Goal: Task Accomplishment & Management: Use online tool/utility

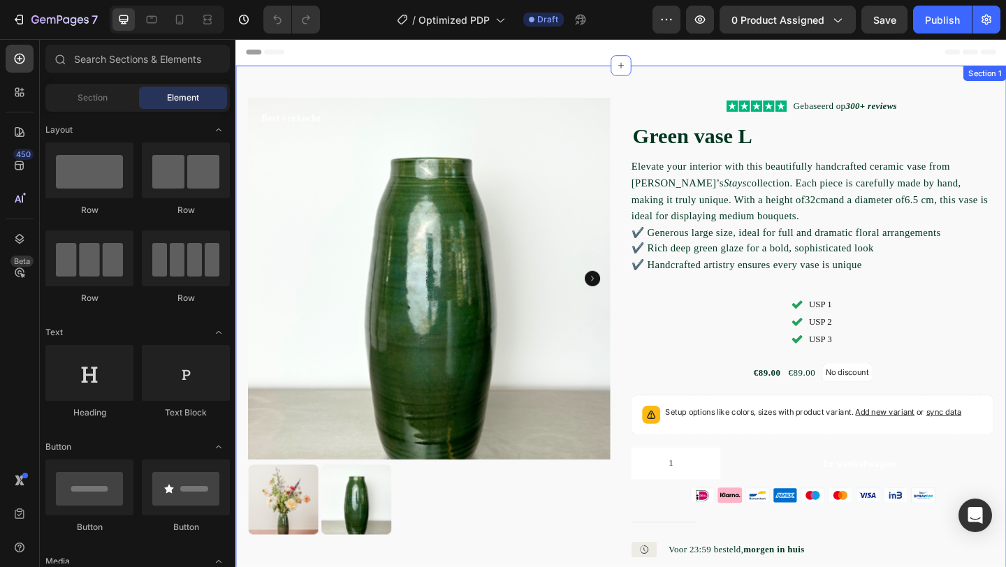
click at [555, 87] on div "Best verkocht Product Badge Product Images Icon Icon Icon Icon Icon Icon List G…" at bounding box center [654, 443] width 839 height 750
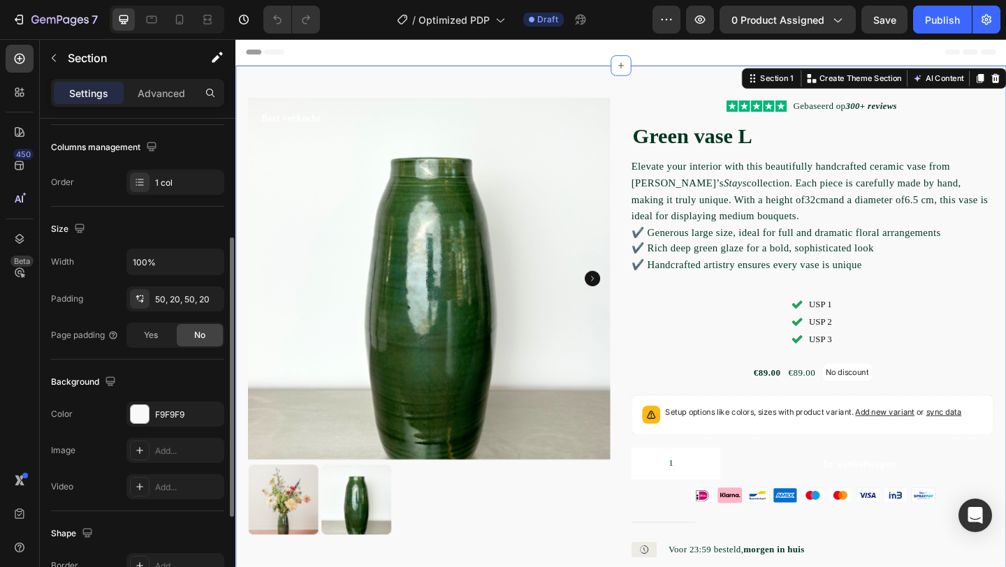
scroll to position [214, 0]
click at [181, 409] on div "F9F9F9" at bounding box center [175, 414] width 41 height 13
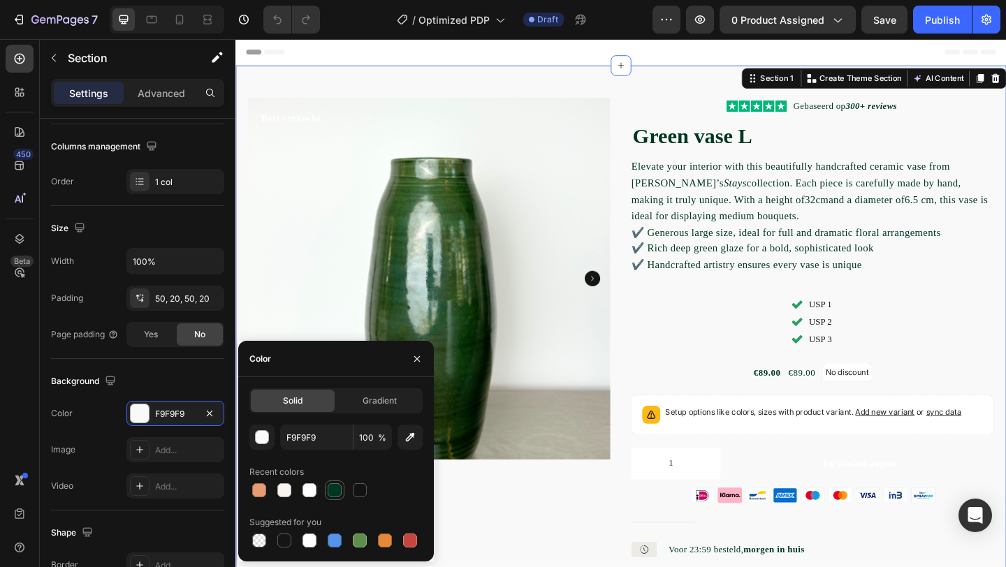
click at [336, 491] on div at bounding box center [335, 491] width 14 height 14
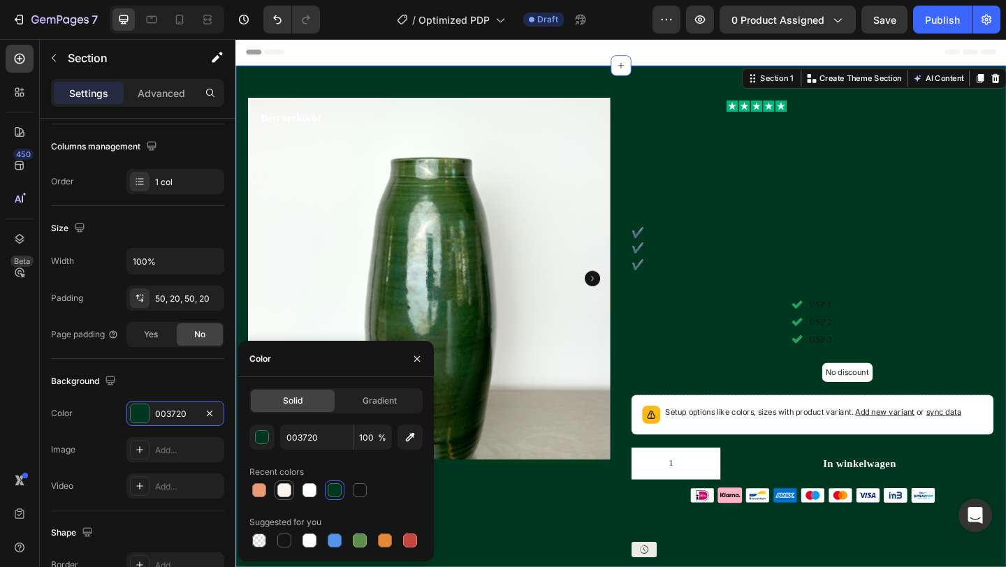
click at [291, 493] on div at bounding box center [284, 490] width 17 height 17
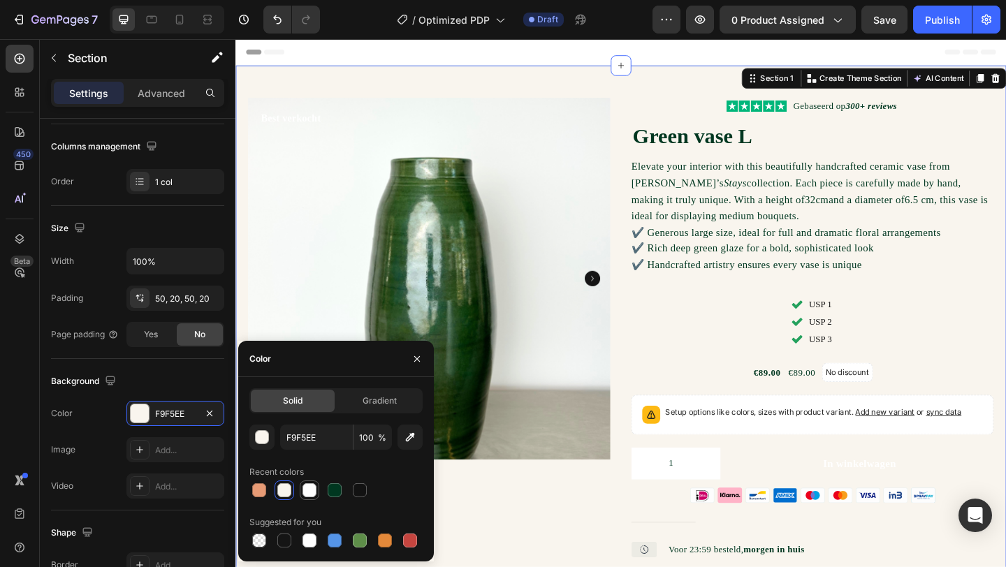
click at [310, 493] on div at bounding box center [310, 491] width 14 height 14
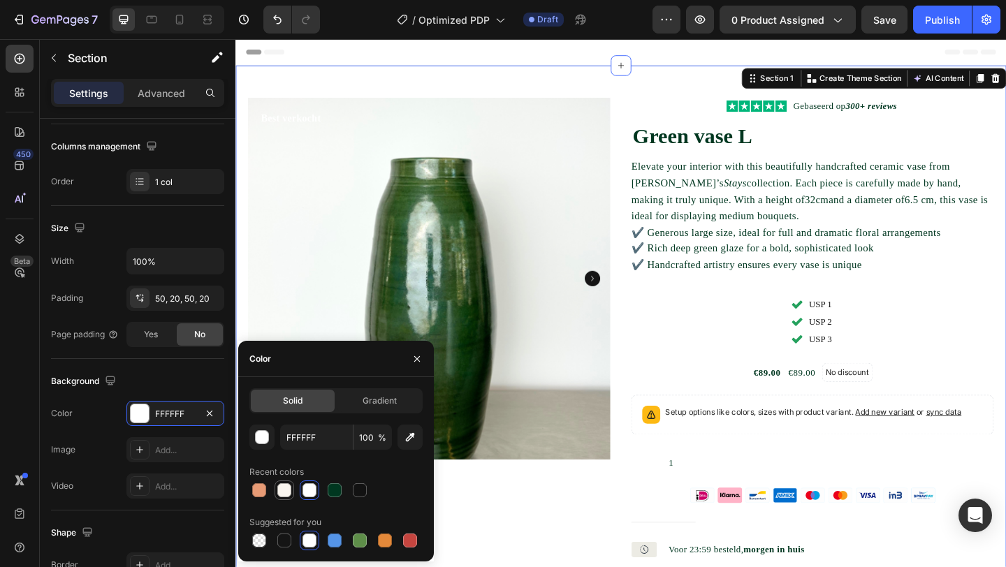
click at [288, 491] on div at bounding box center [284, 491] width 14 height 14
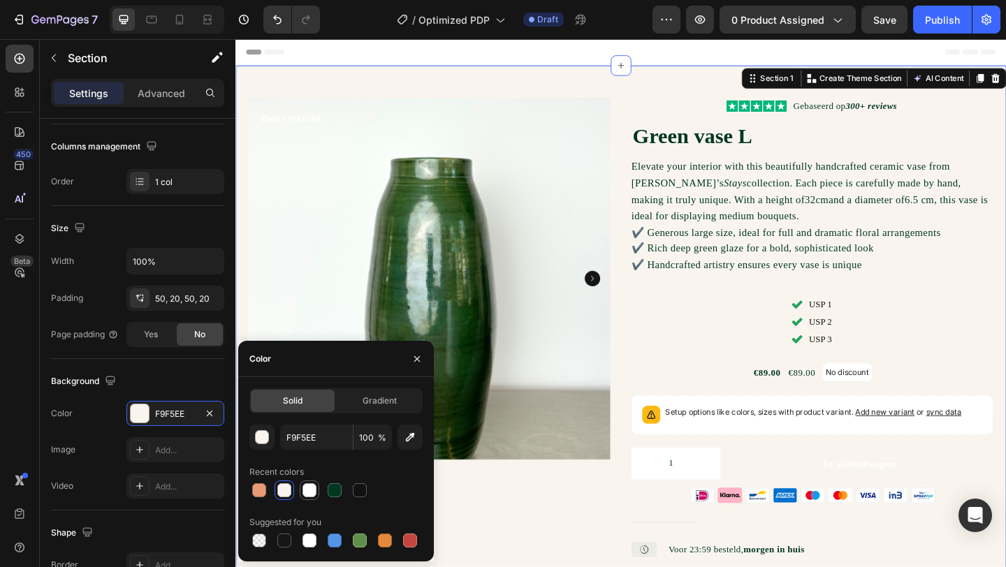
click at [305, 491] on div at bounding box center [310, 491] width 14 height 14
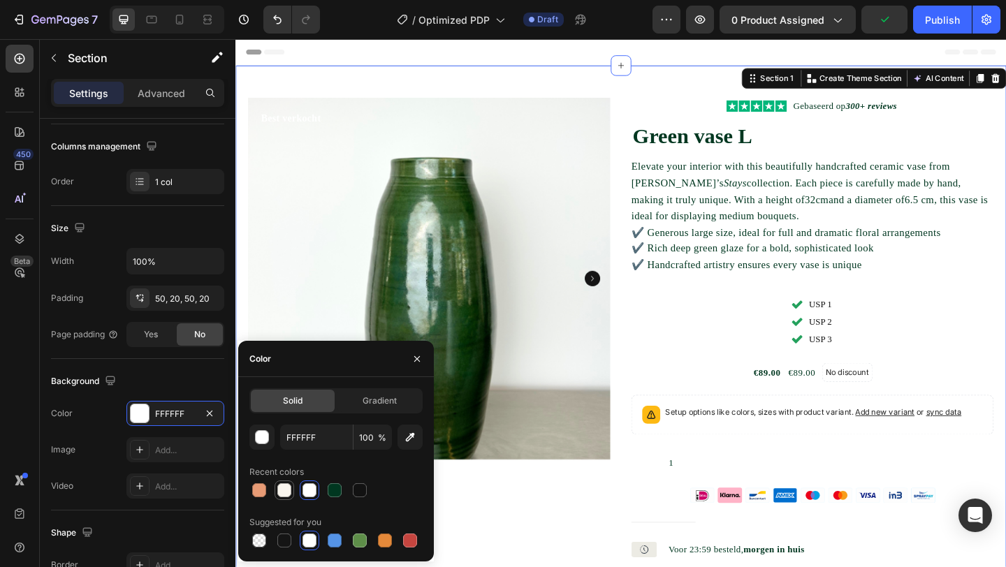
click at [290, 490] on div at bounding box center [284, 491] width 14 height 14
type input "F9F5EE"
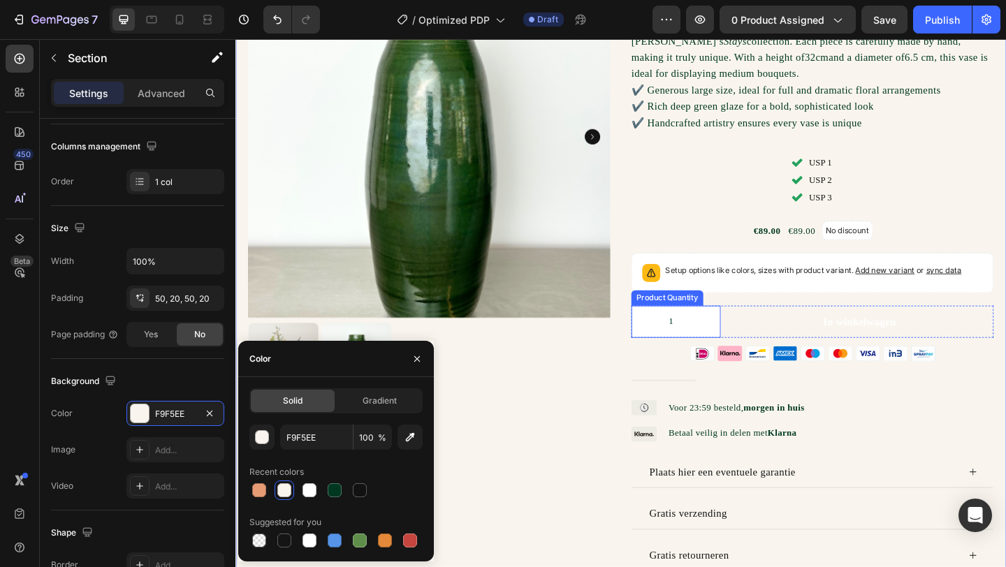
scroll to position [150, 0]
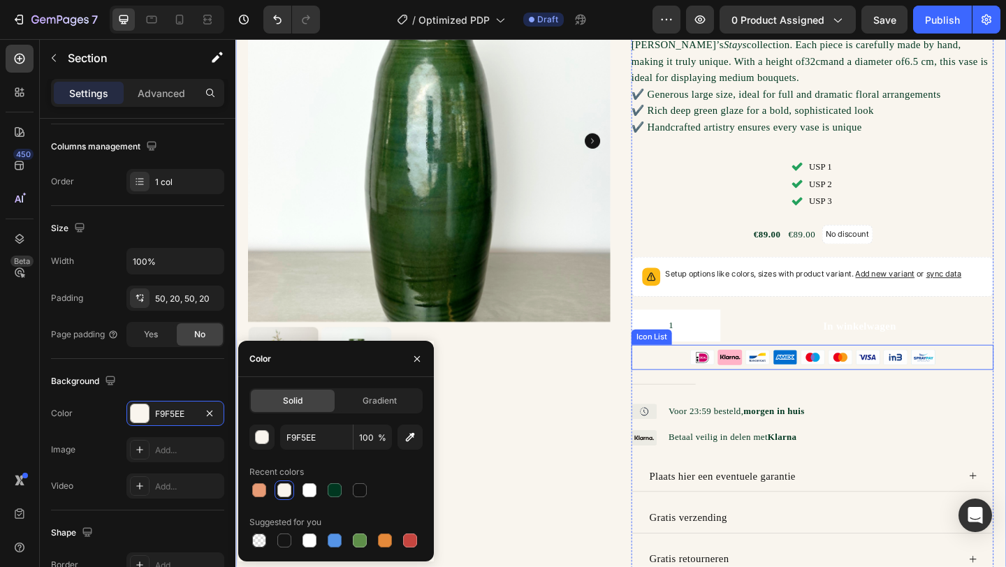
click at [1006, 386] on div "Icon Icon Icon Icon Icon Icon Icon Icon Icon" at bounding box center [863, 385] width 394 height 27
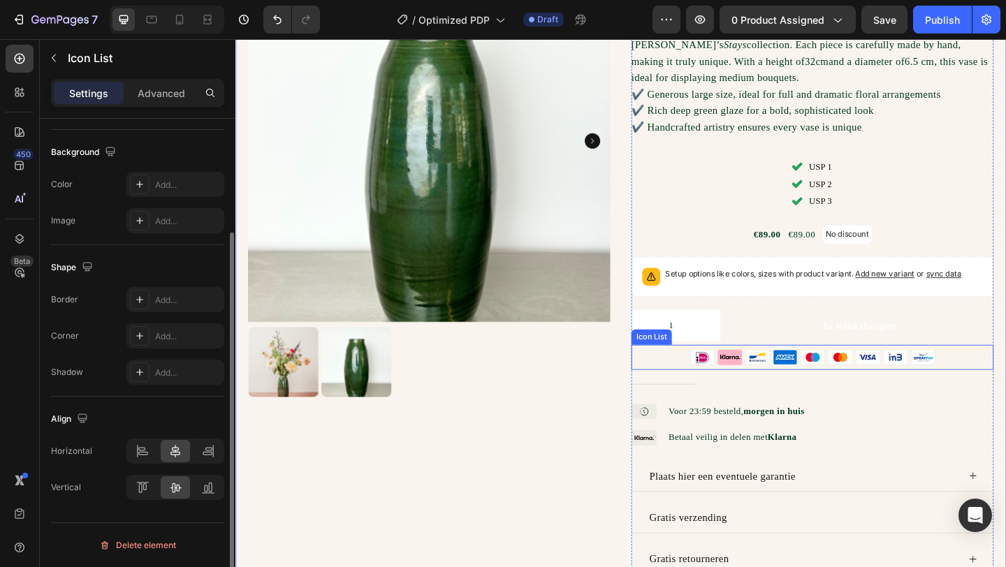
scroll to position [0, 0]
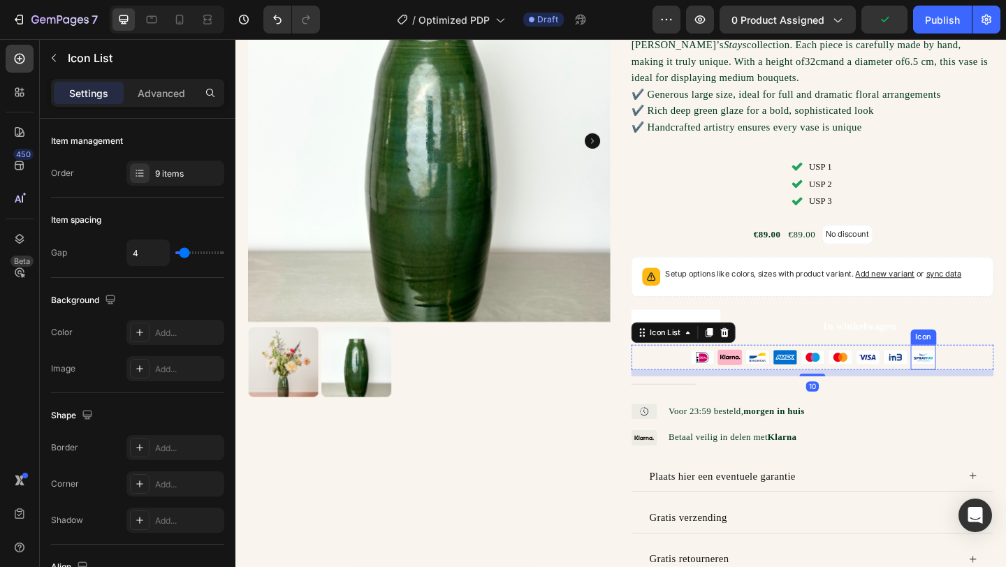
click at [988, 389] on icon at bounding box center [983, 385] width 25 height 15
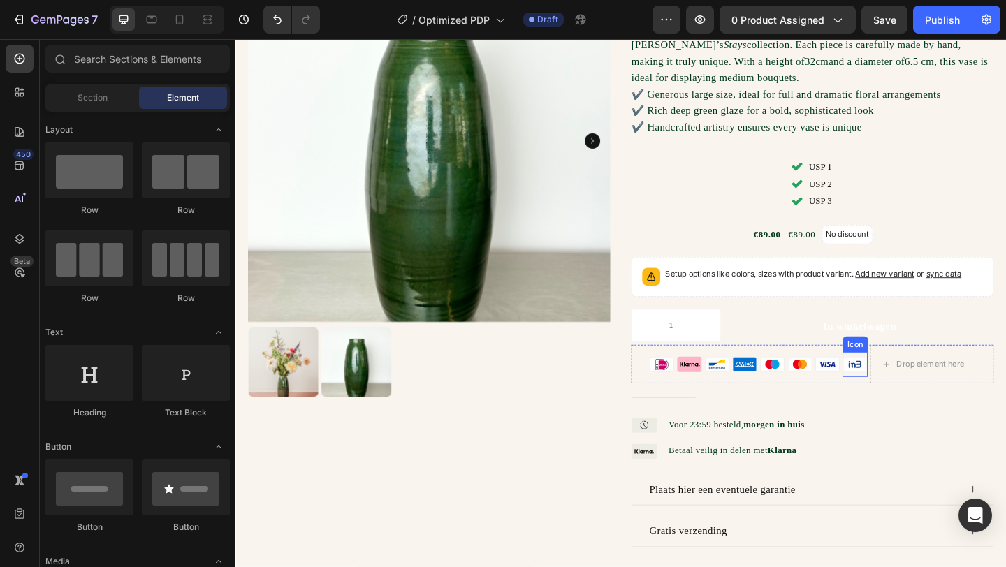
click at [911, 397] on icon at bounding box center [909, 393] width 14 height 8
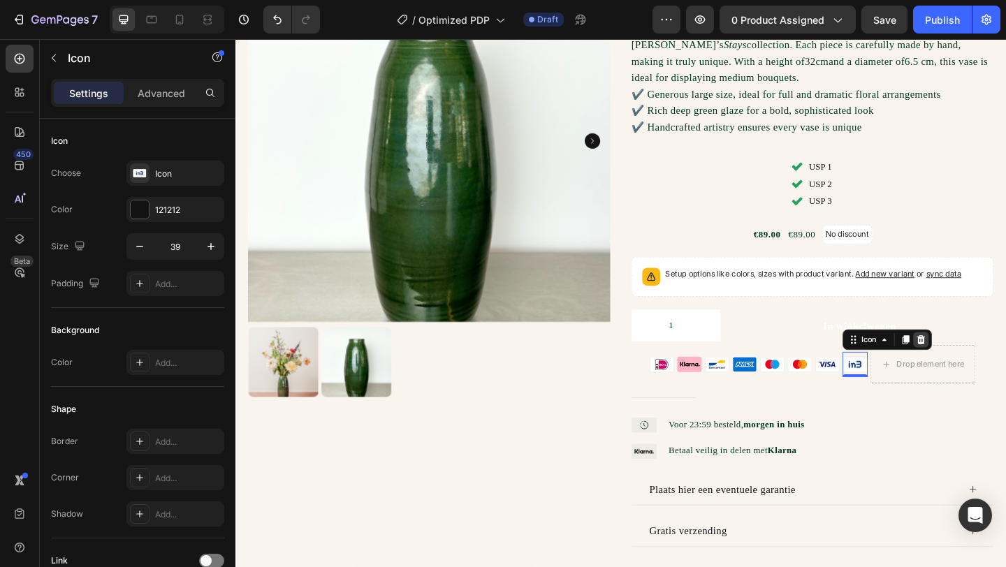
click at [976, 372] on div at bounding box center [981, 366] width 17 height 17
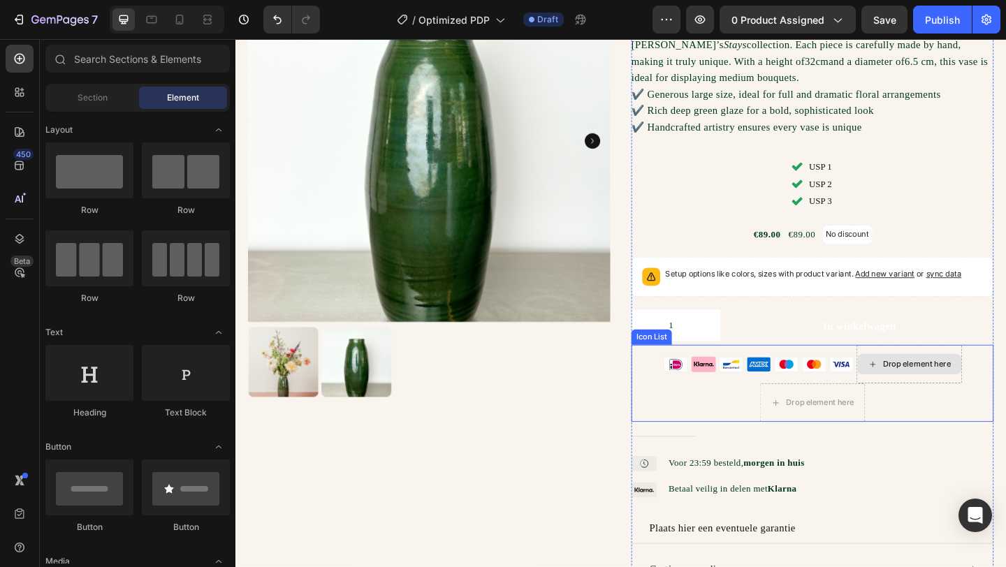
click at [950, 375] on div "Drop element here" at bounding box center [968, 393] width 115 height 42
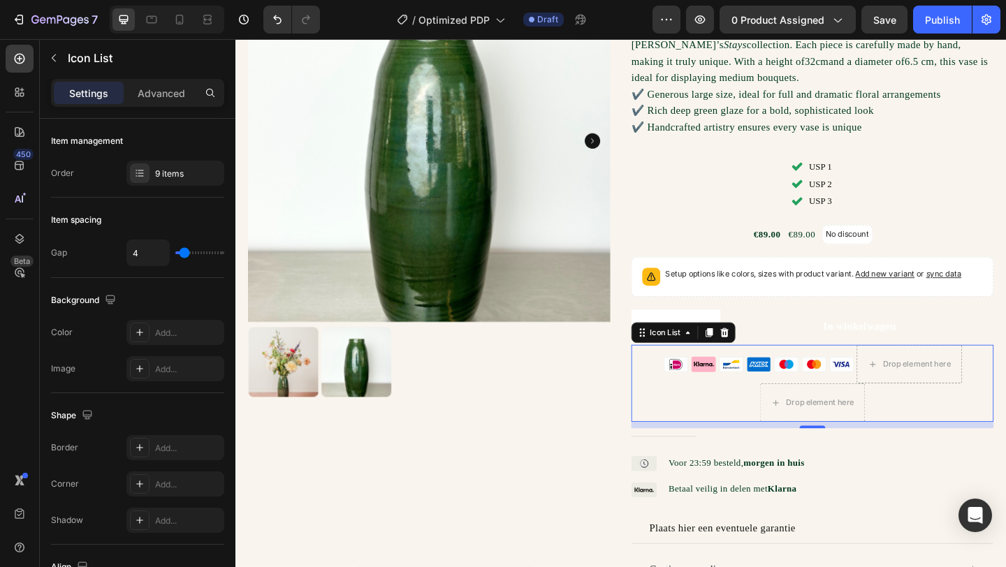
click at [920, 450] on div "Icon Icon Icon Icon Icon Icon Icon Drop element here Drop element here" at bounding box center [863, 414] width 394 height 84
click at [734, 446] on div "Icon Icon Icon Icon Icon Icon Icon Drop element here Drop element here" at bounding box center [863, 414] width 394 height 84
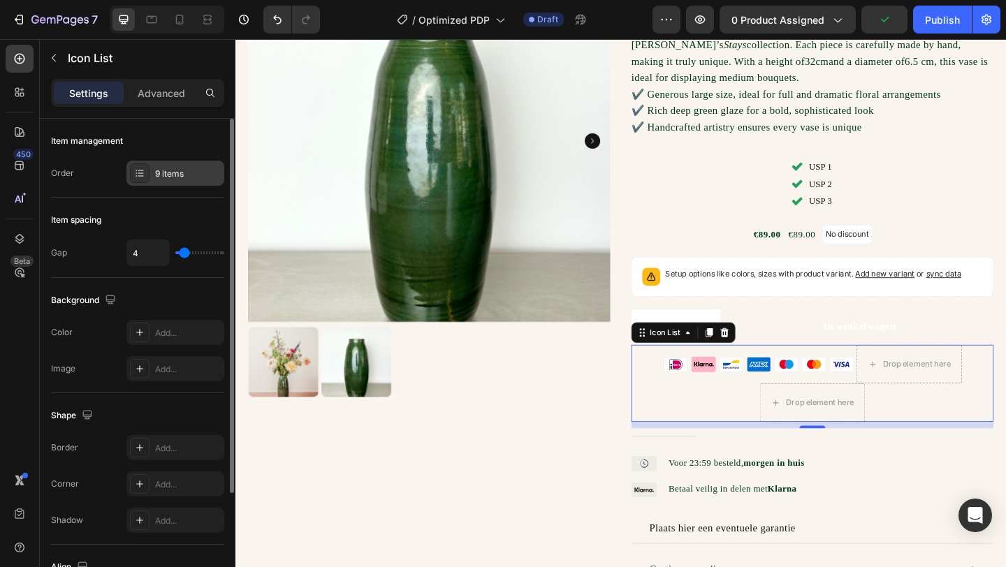
click at [164, 182] on div "9 items" at bounding box center [175, 173] width 98 height 25
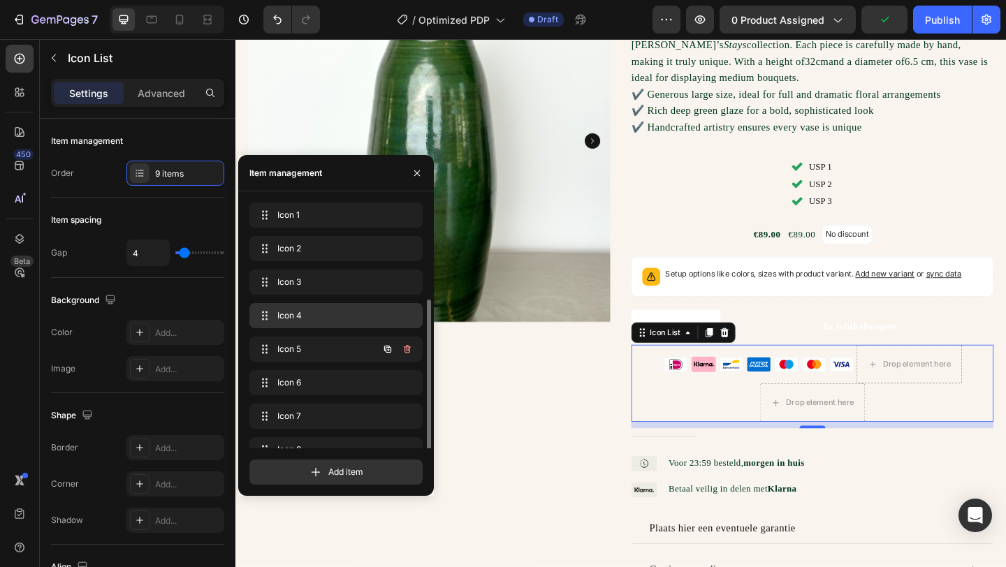
scroll to position [53, 0]
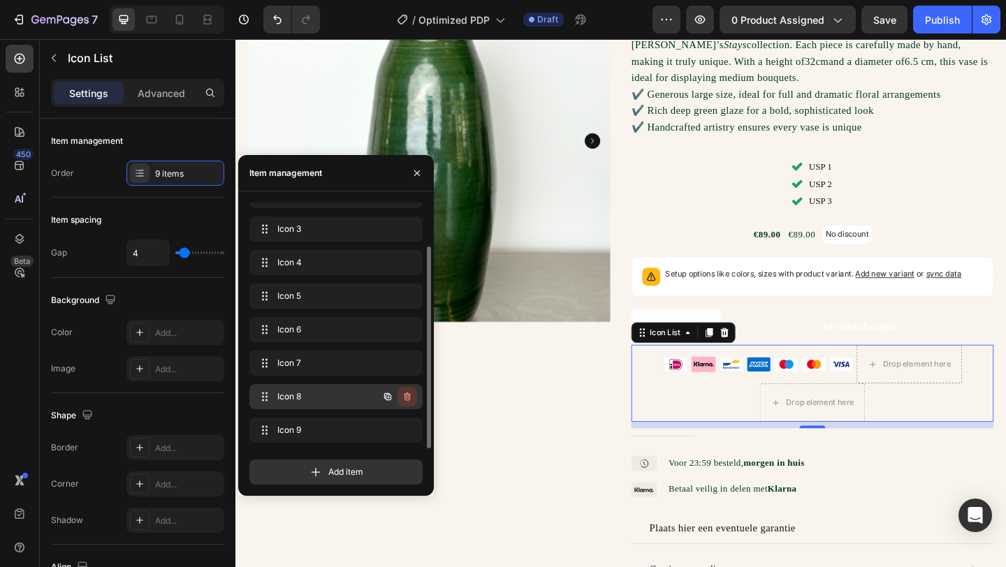
click at [409, 400] on icon "button" at bounding box center [407, 397] width 7 height 8
click at [400, 427] on button "button" at bounding box center [408, 431] width 20 height 20
click at [402, 394] on div "Delete" at bounding box center [398, 397] width 26 height 13
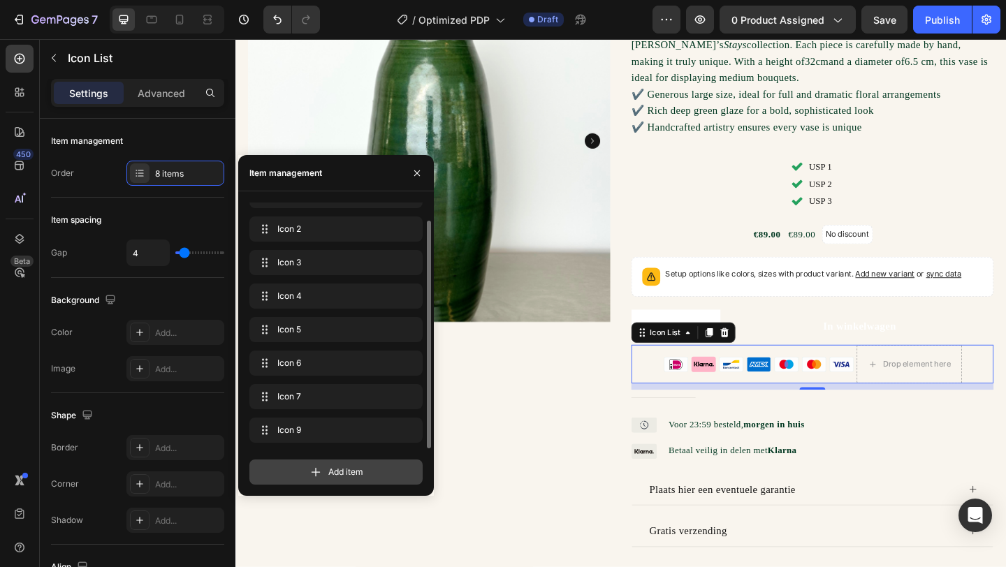
scroll to position [20, 0]
click at [411, 428] on icon "button" at bounding box center [407, 430] width 11 height 11
click at [396, 429] on div "Delete" at bounding box center [398, 430] width 26 height 13
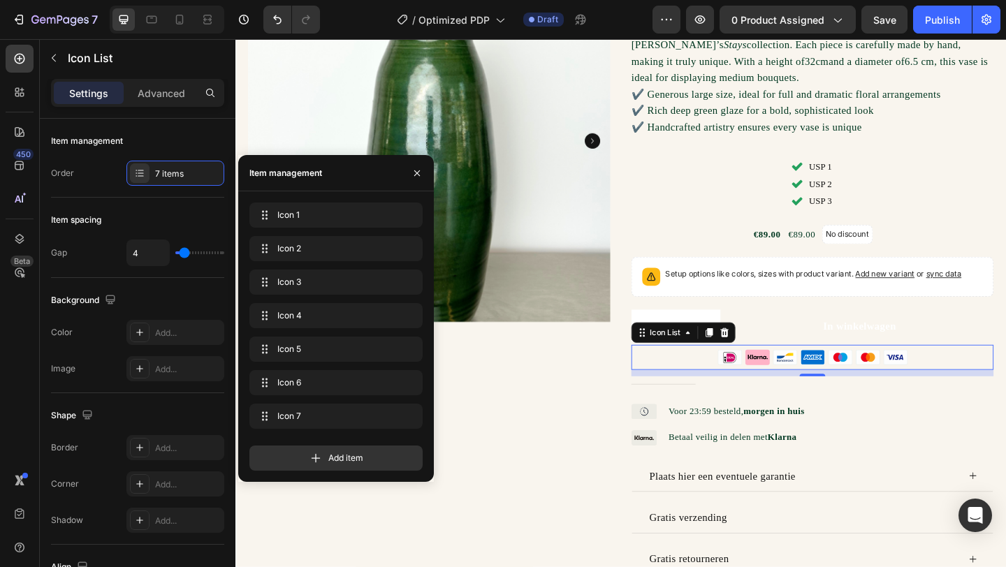
scroll to position [0, 0]
click at [567, 522] on div "Best verkocht Product Badge Product Images" at bounding box center [446, 286] width 394 height 669
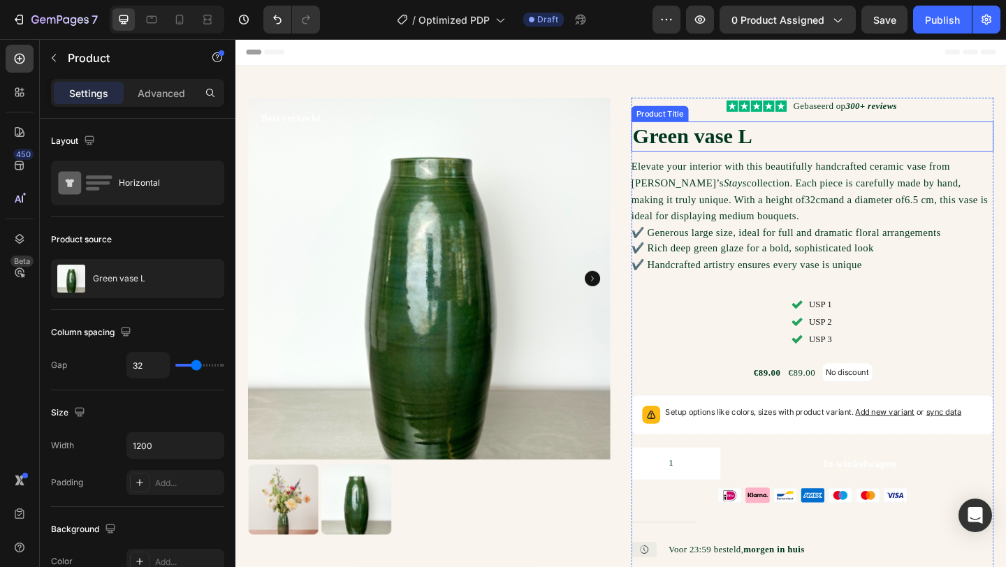
click at [845, 147] on h1 "Green vase L" at bounding box center [863, 145] width 394 height 33
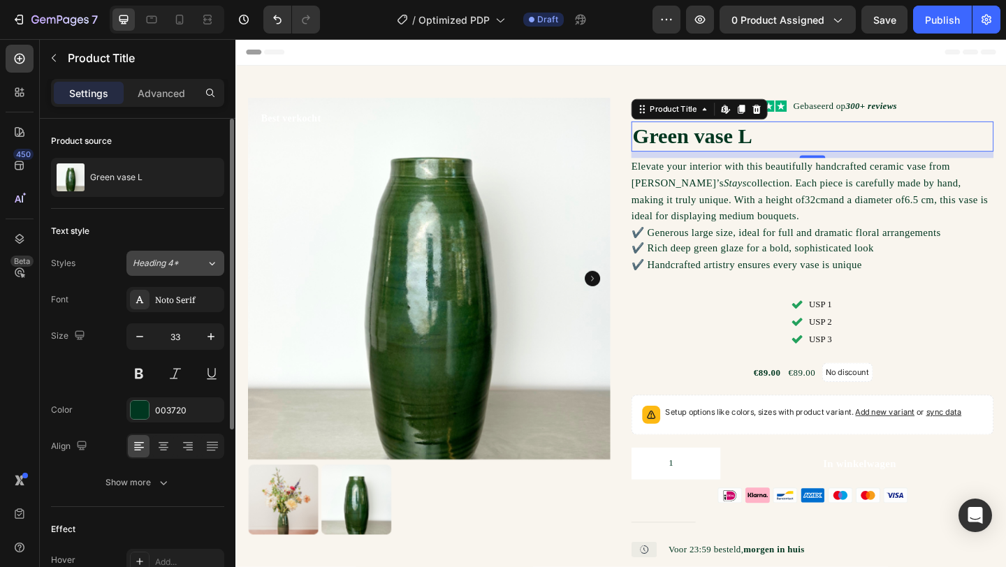
click at [205, 259] on div "Heading 4*" at bounding box center [169, 263] width 73 height 13
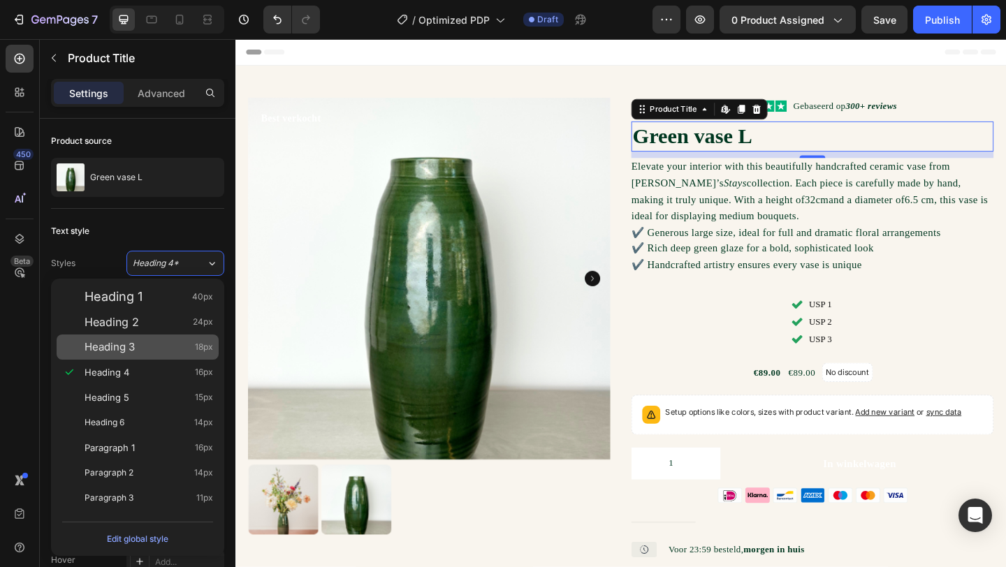
click at [165, 346] on div "Heading 3 18px" at bounding box center [149, 347] width 129 height 14
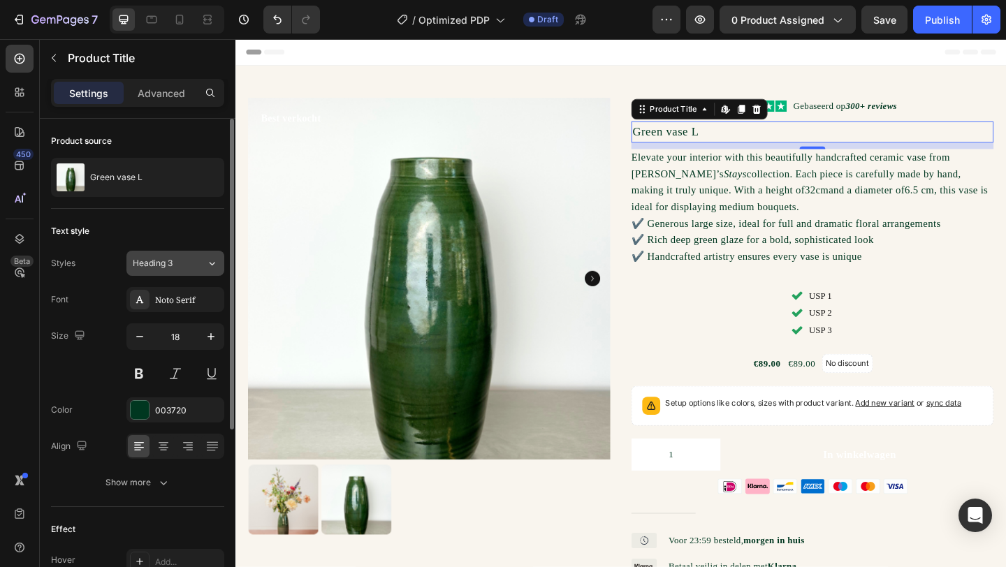
click at [179, 263] on div "Heading 3" at bounding box center [161, 263] width 57 height 13
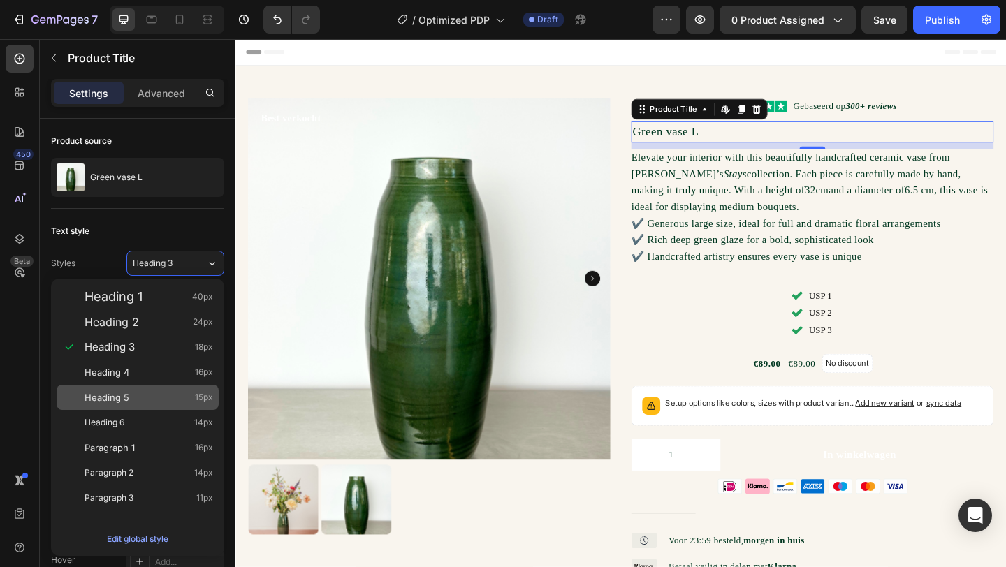
click at [147, 390] on div "Heading 5 15px" at bounding box center [138, 397] width 162 height 25
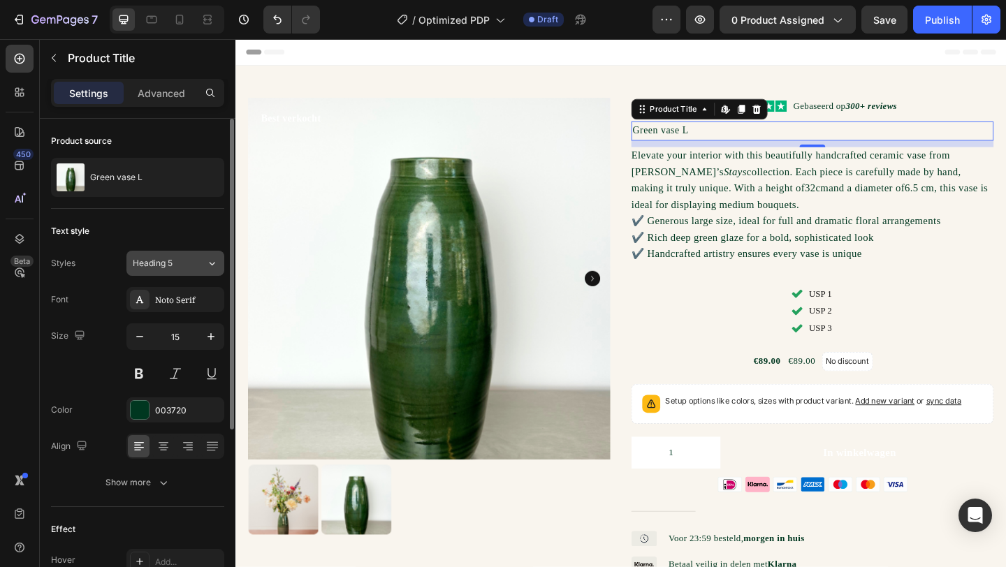
click at [201, 270] on button "Heading 5" at bounding box center [175, 263] width 98 height 25
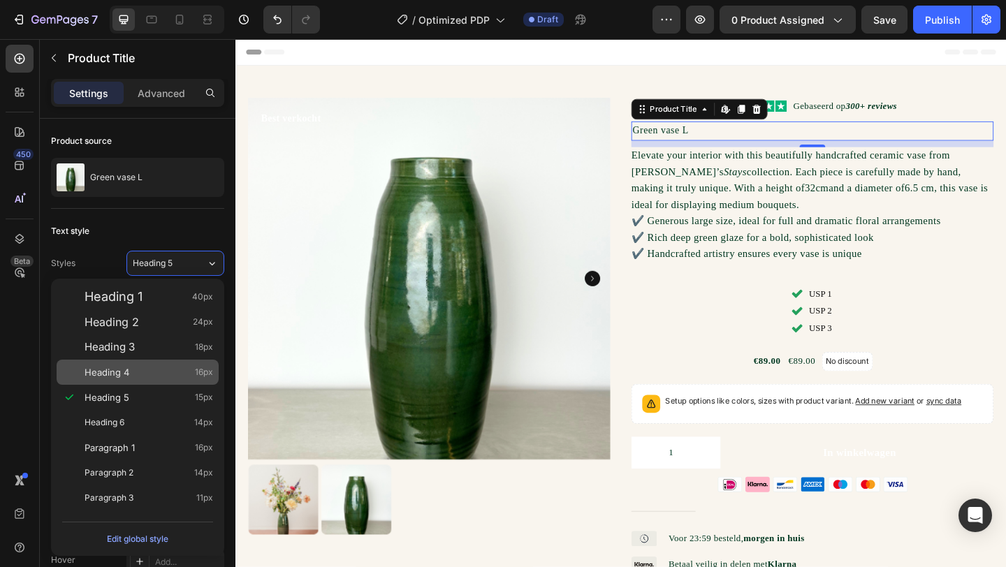
click at [150, 381] on div "Heading 4 16px" at bounding box center [138, 372] width 162 height 25
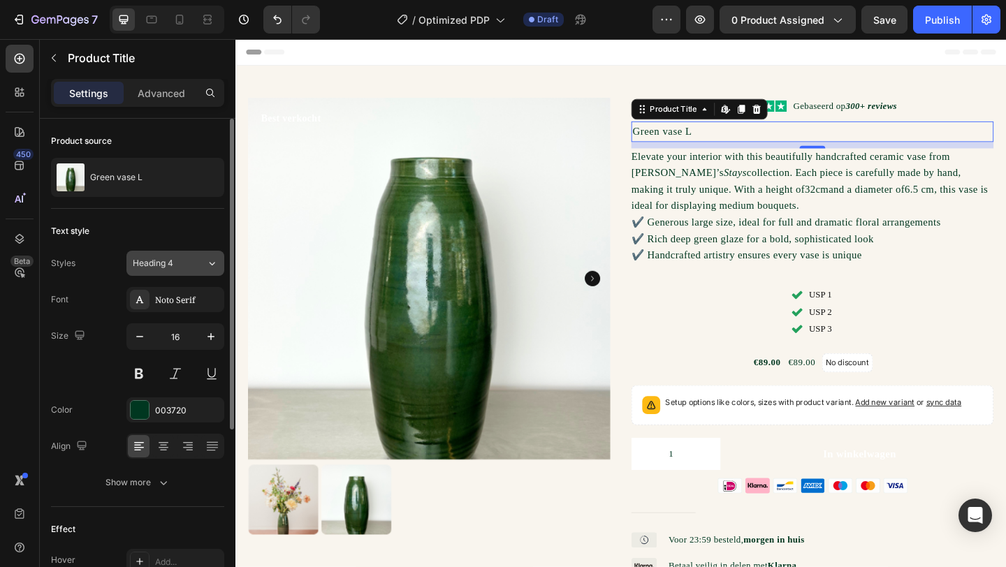
click at [203, 268] on div "Heading 4" at bounding box center [169, 263] width 73 height 13
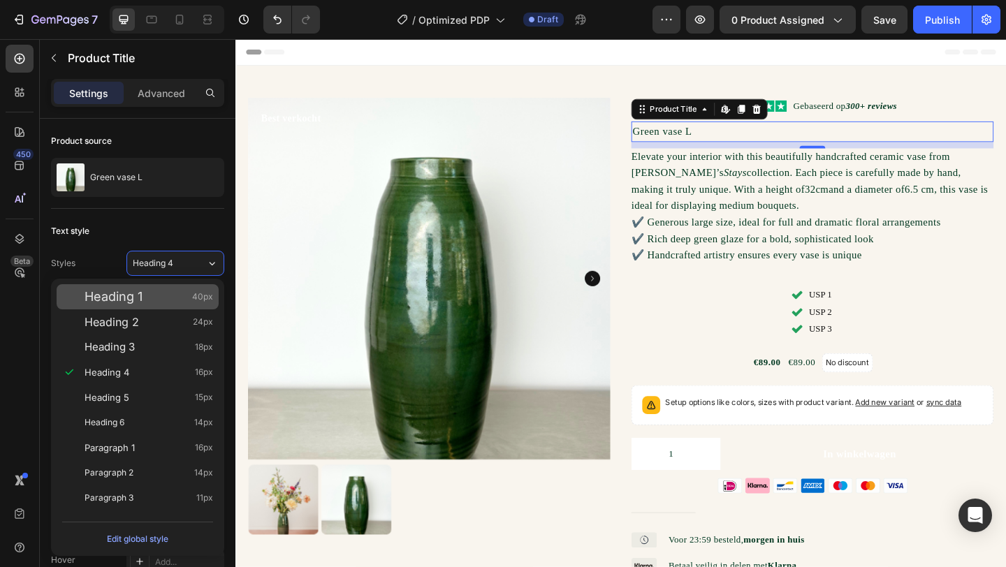
click at [161, 295] on div "Heading 1 40px" at bounding box center [149, 297] width 129 height 14
type input "40"
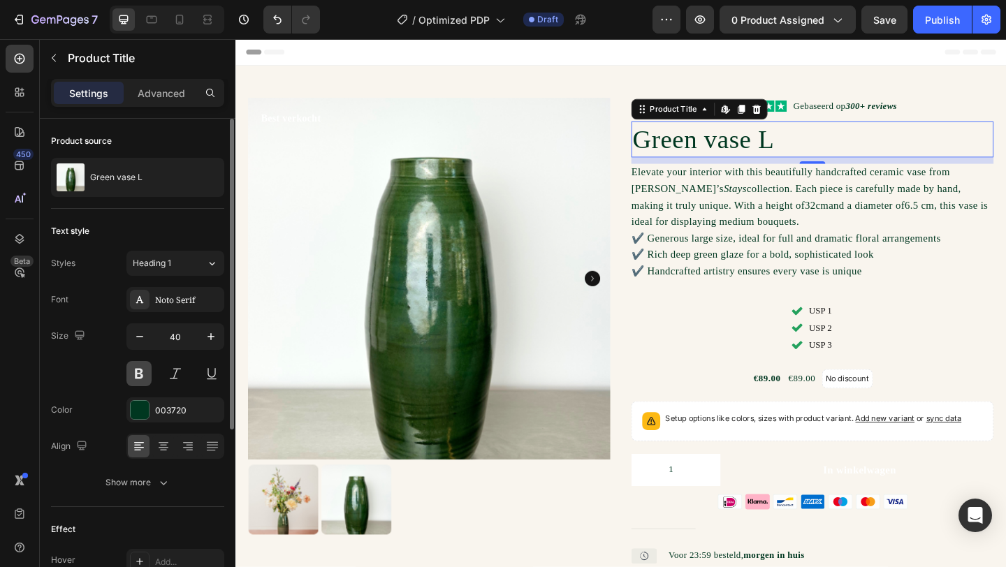
click at [140, 365] on button at bounding box center [138, 373] width 25 height 25
click at [166, 449] on icon at bounding box center [164, 447] width 14 height 14
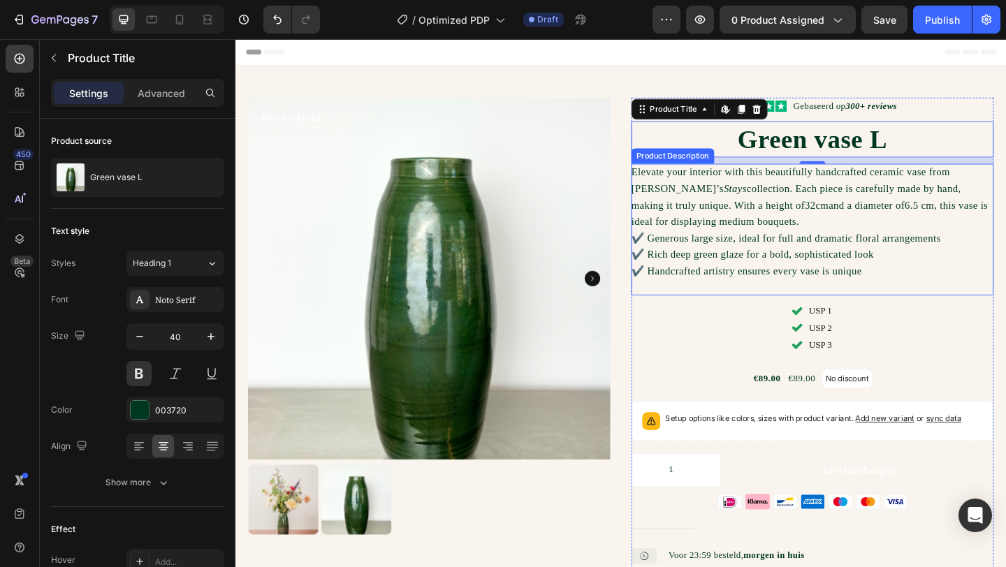
click at [778, 218] on p "Elevate your interior with this beautifully handcrafted ceramic vase from [PERS…" at bounding box center [860, 210] width 388 height 66
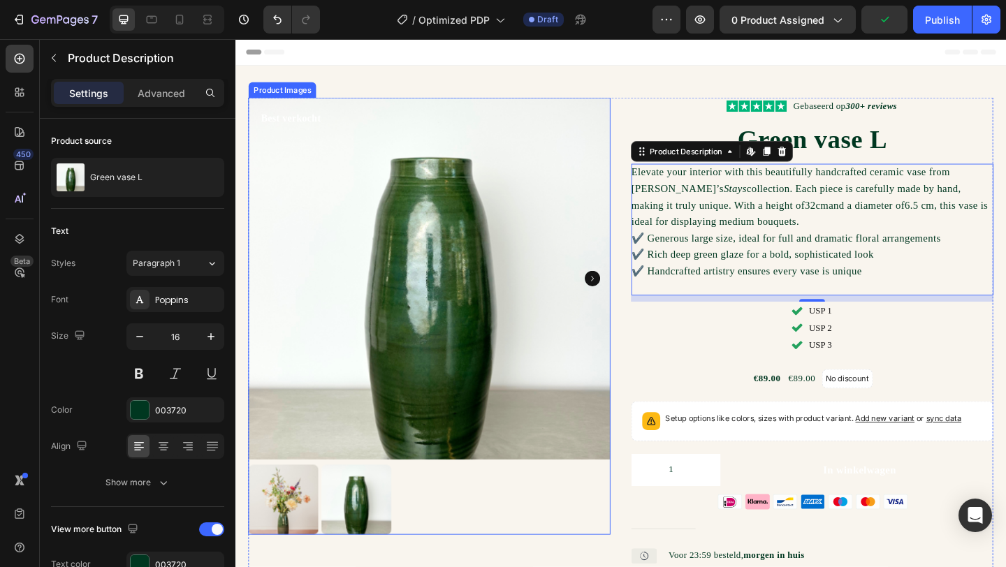
click at [530, 341] on img at bounding box center [446, 300] width 394 height 394
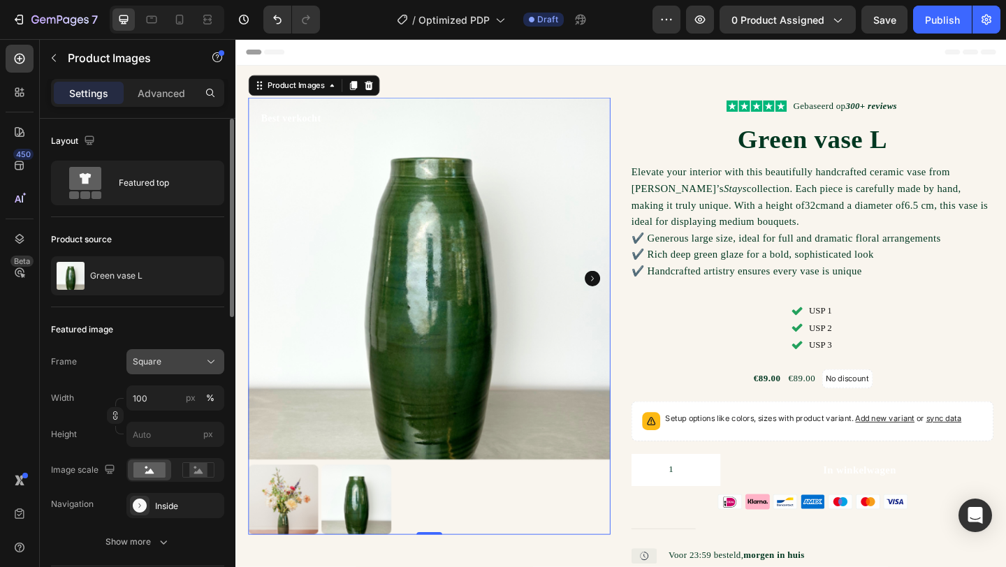
click at [197, 356] on div "Square" at bounding box center [167, 362] width 68 height 13
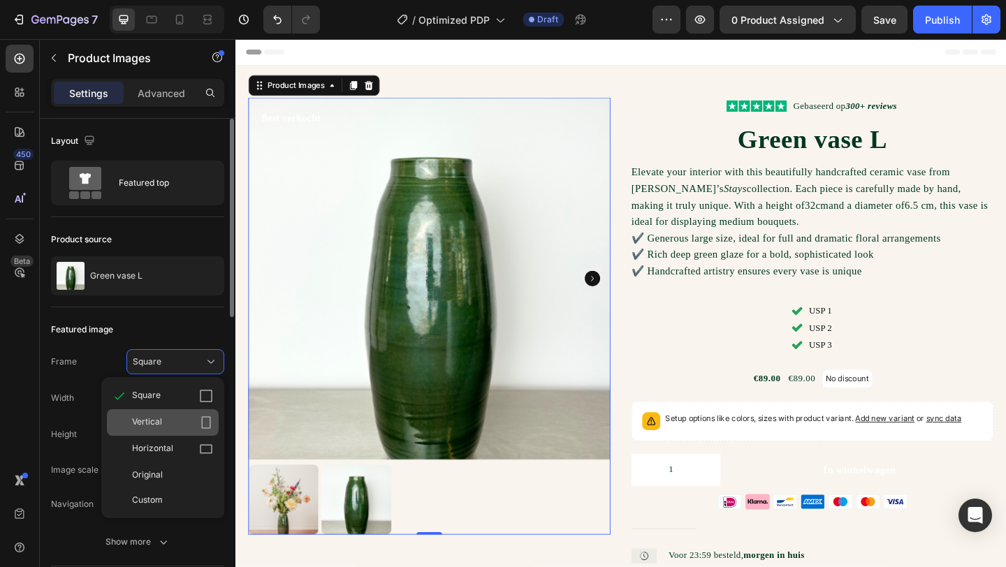
click at [170, 430] on div "Vertical" at bounding box center [163, 422] width 112 height 27
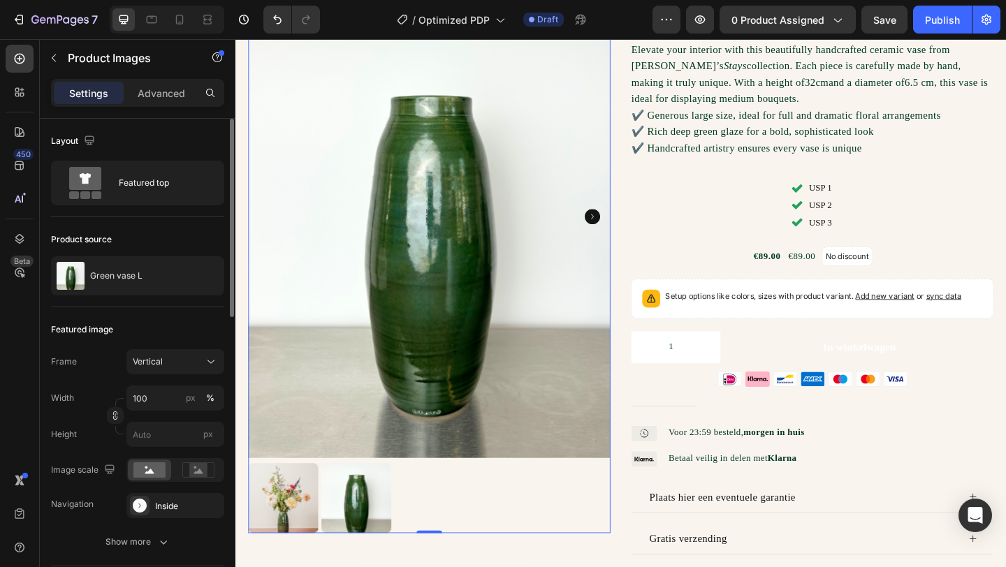
scroll to position [131, 0]
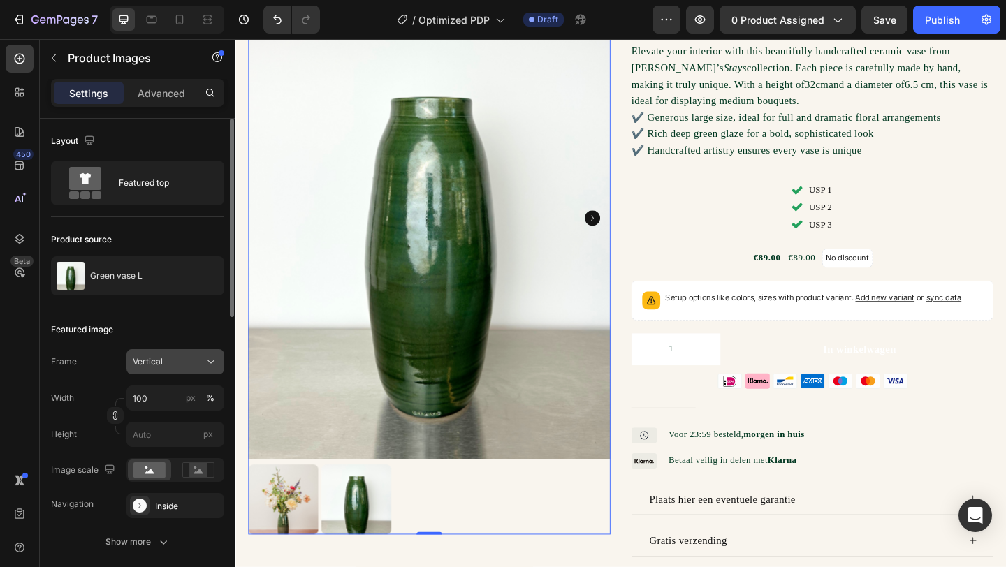
click at [168, 359] on div "Vertical" at bounding box center [167, 362] width 68 height 13
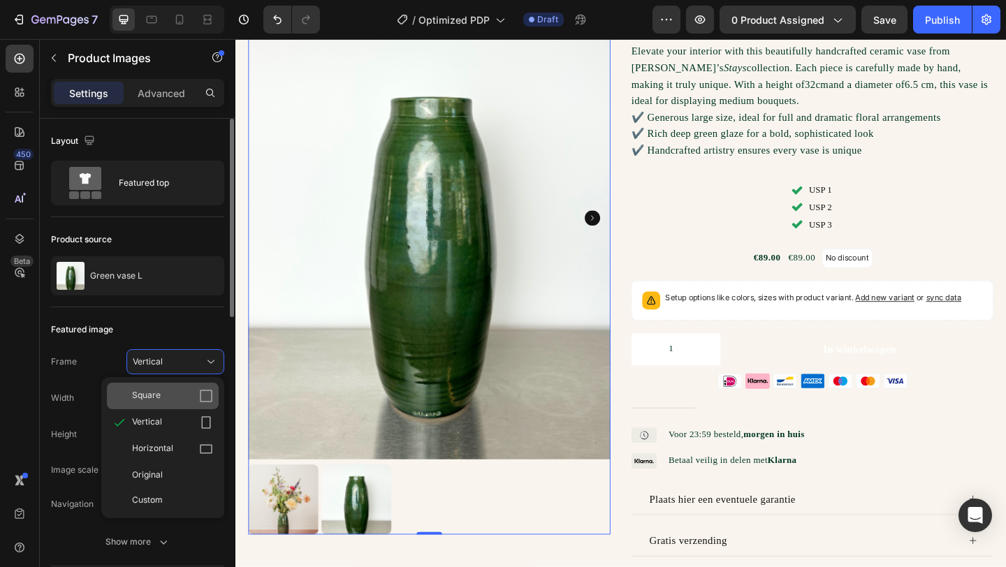
click at [163, 396] on div "Square" at bounding box center [172, 396] width 81 height 14
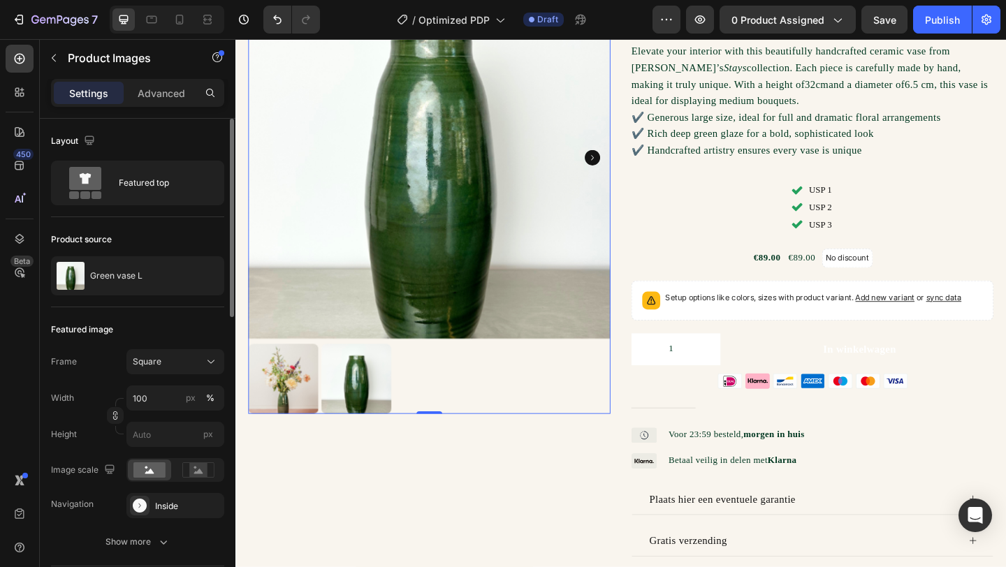
scroll to position [66, 0]
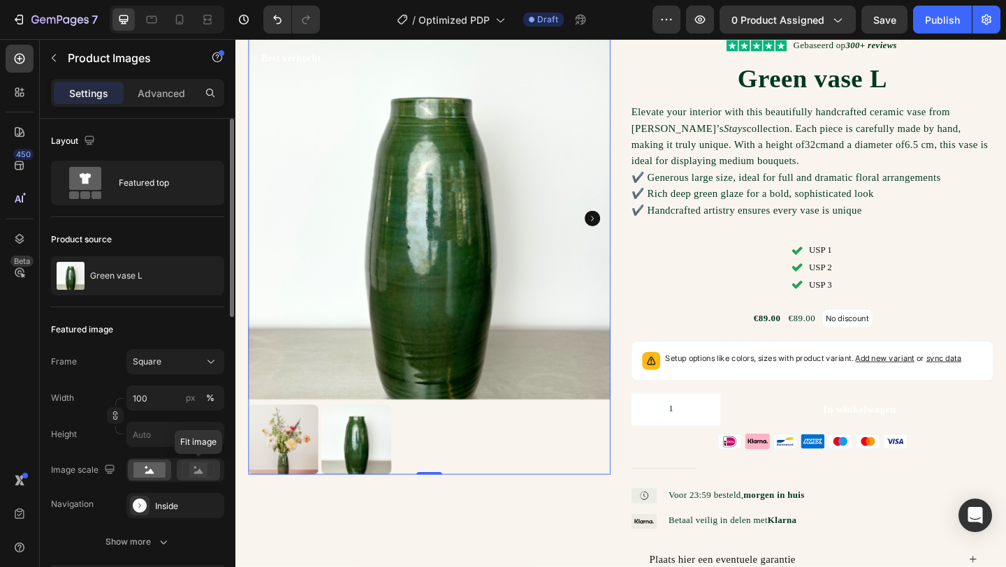
click at [198, 471] on icon at bounding box center [198, 471] width 9 height 5
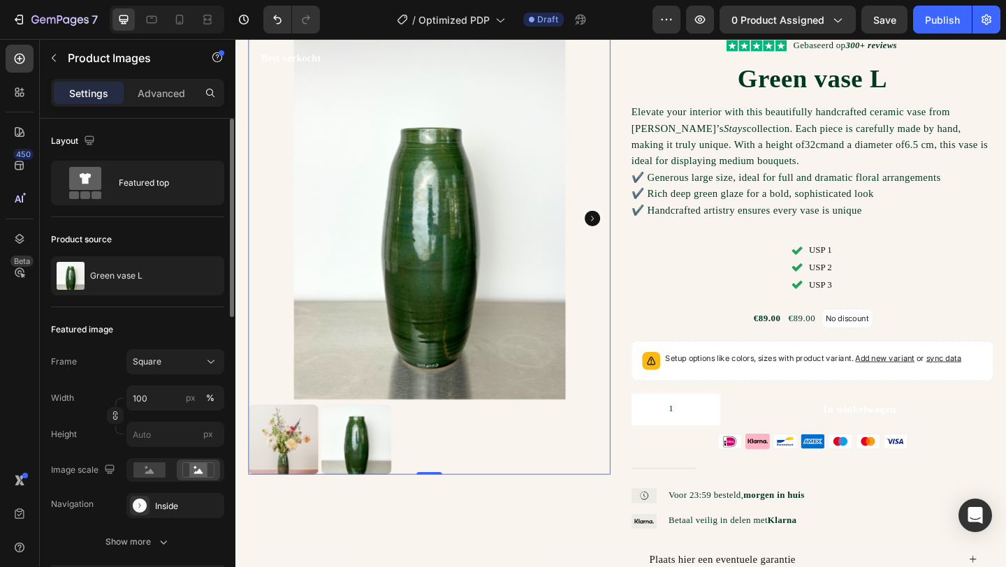
click at [161, 458] on div at bounding box center [175, 470] width 98 height 24
click at [155, 467] on rect at bounding box center [149, 470] width 32 height 15
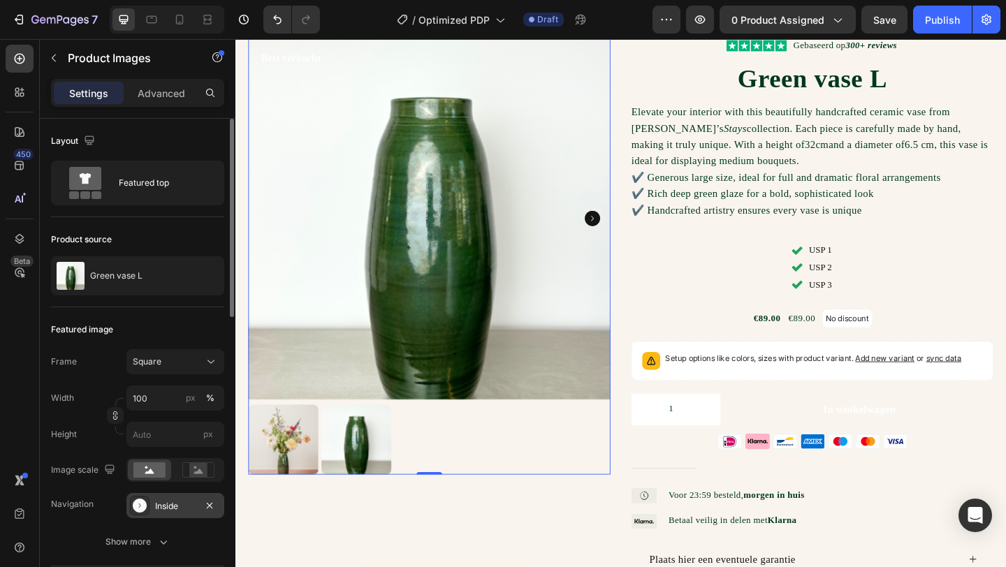
click at [169, 502] on div "Inside" at bounding box center [175, 506] width 41 height 13
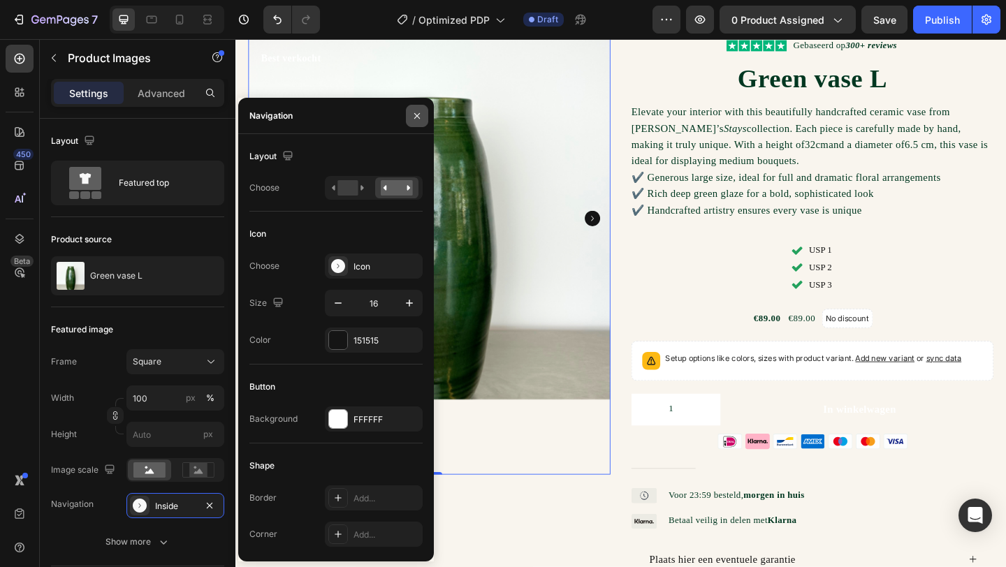
click at [418, 115] on icon "button" at bounding box center [417, 115] width 11 height 11
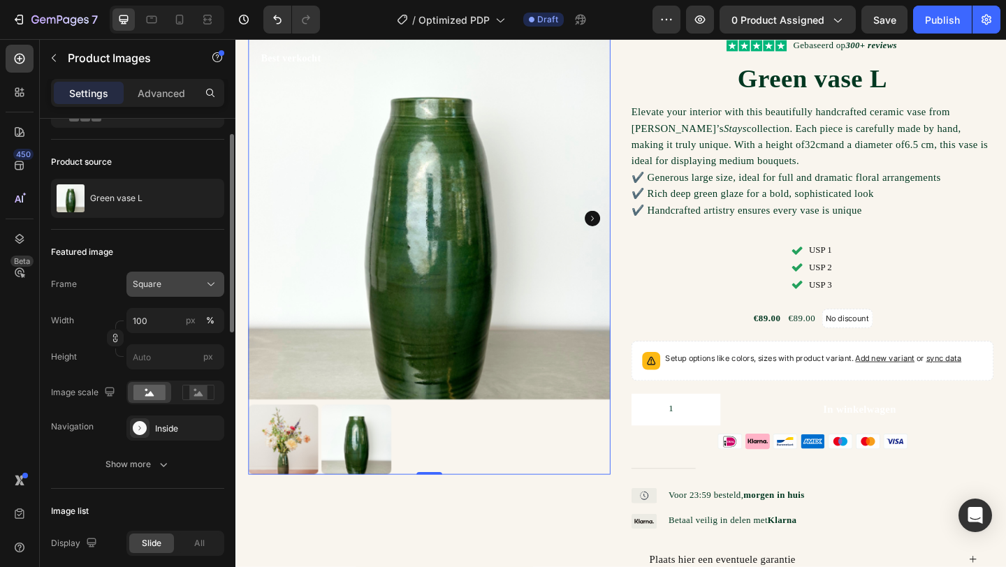
scroll to position [61, 0]
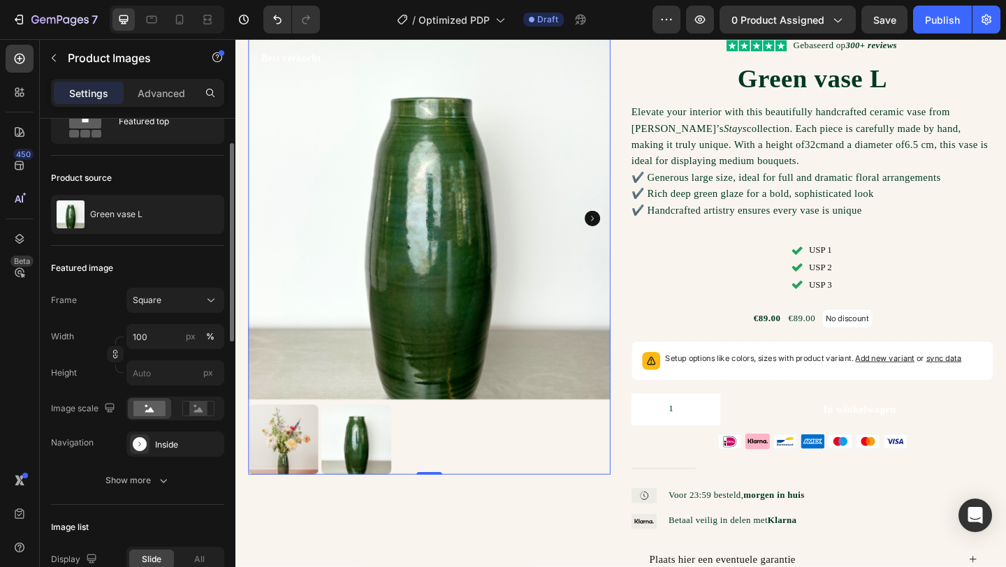
click at [353, 477] on img at bounding box center [367, 475] width 76 height 76
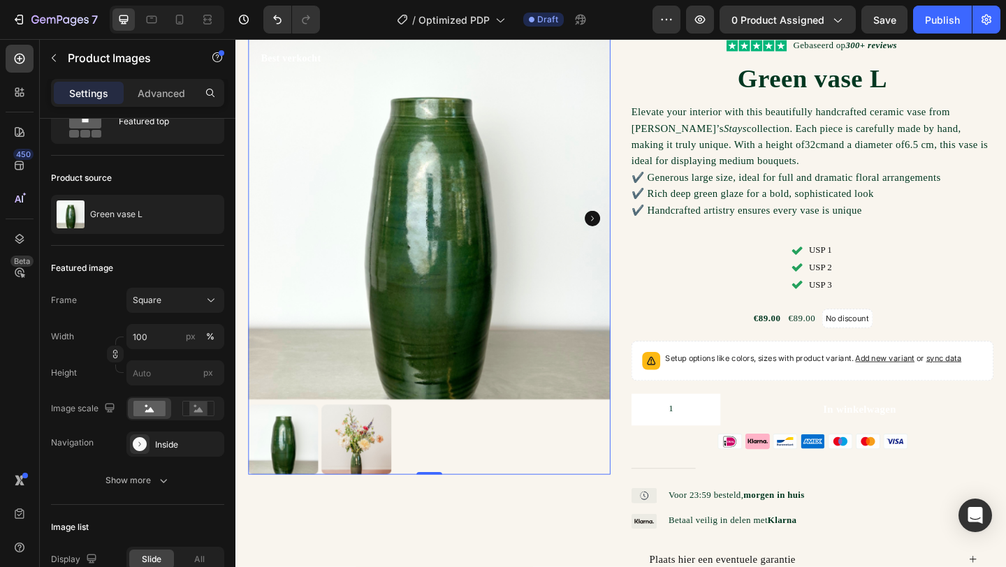
click at [287, 475] on img at bounding box center [287, 475] width 76 height 76
click at [343, 477] on img at bounding box center [367, 475] width 76 height 76
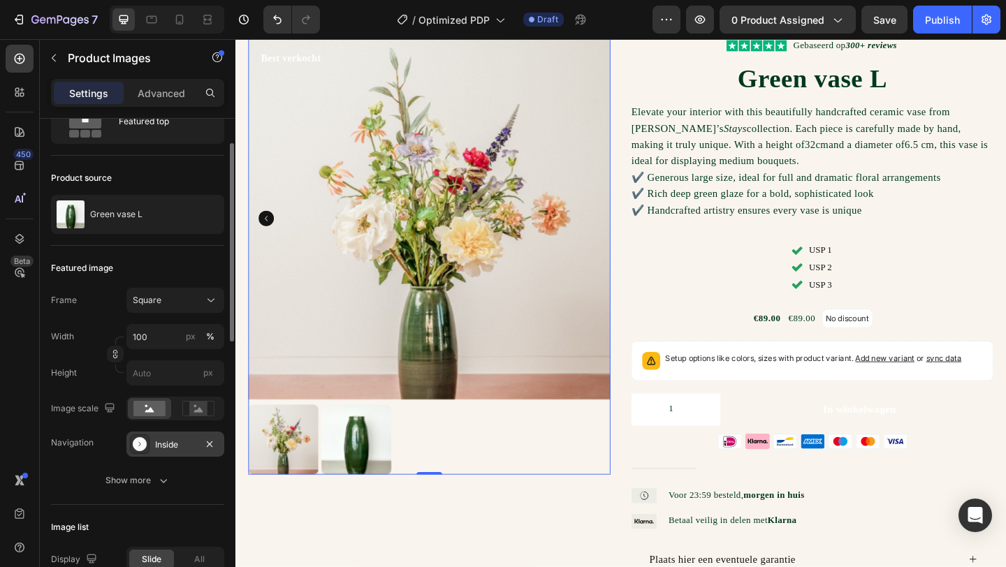
click at [169, 448] on div "Inside" at bounding box center [175, 445] width 41 height 13
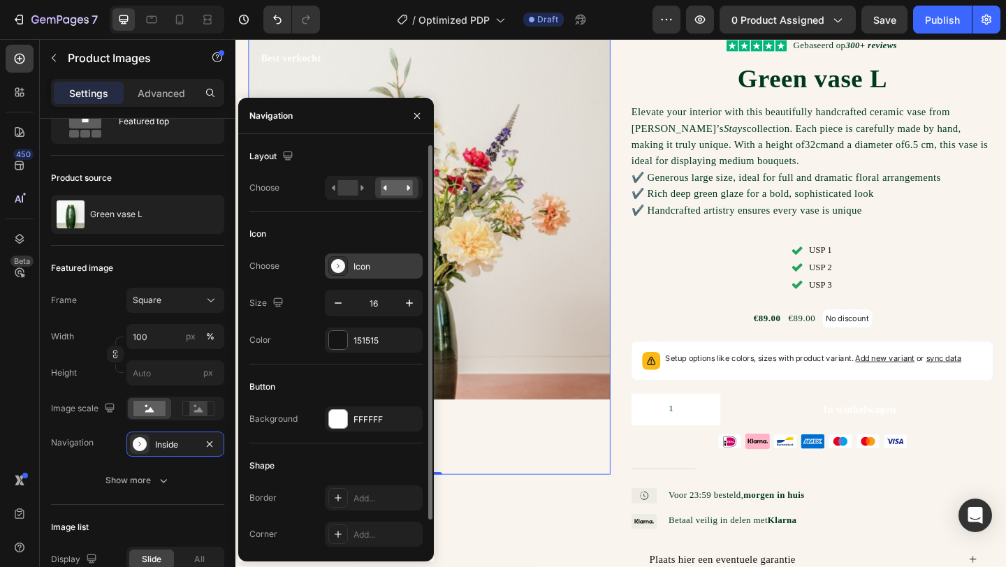
click at [353, 256] on div "Icon" at bounding box center [374, 266] width 98 height 25
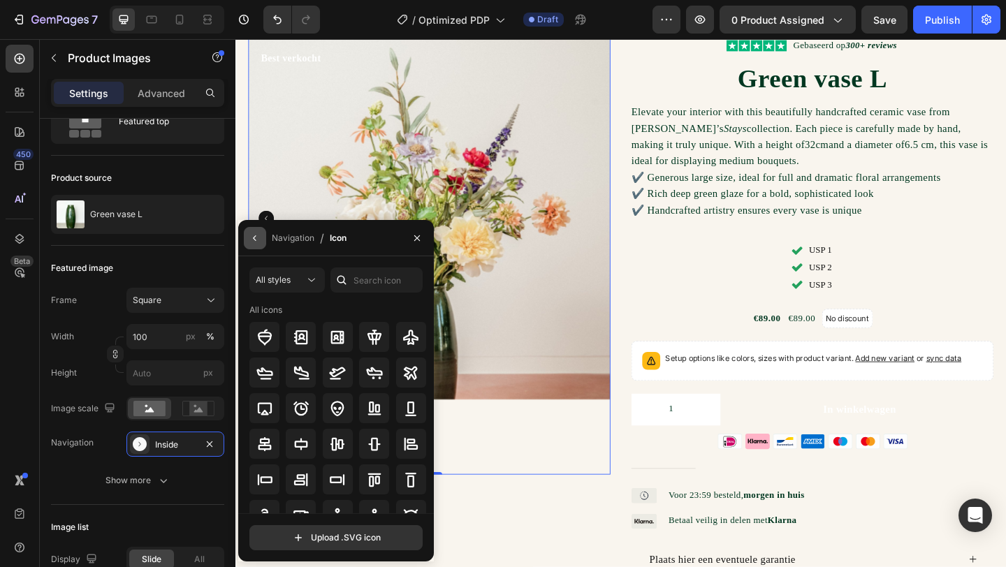
click at [252, 236] on icon "button" at bounding box center [254, 238] width 11 height 11
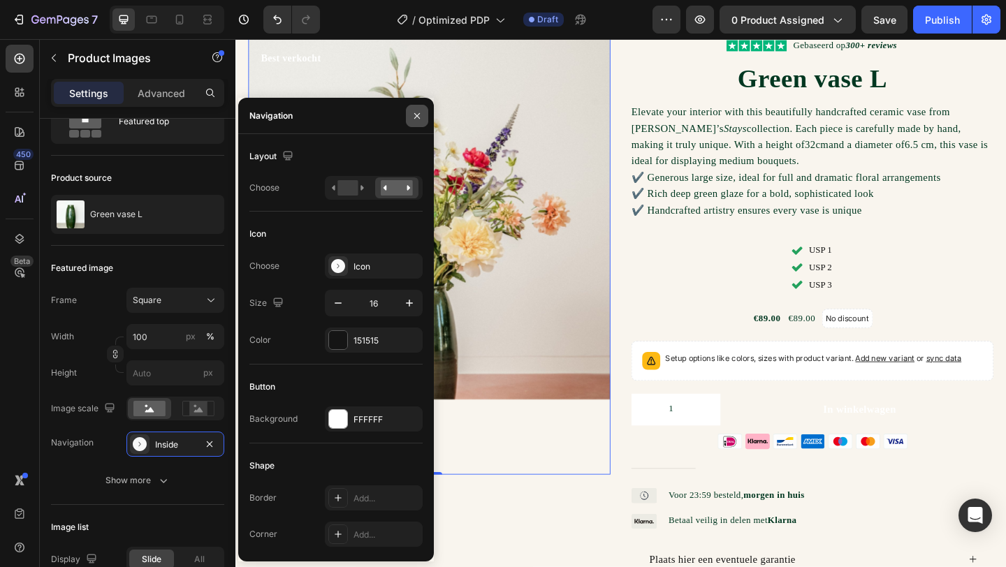
click at [418, 111] on icon "button" at bounding box center [417, 115] width 11 height 11
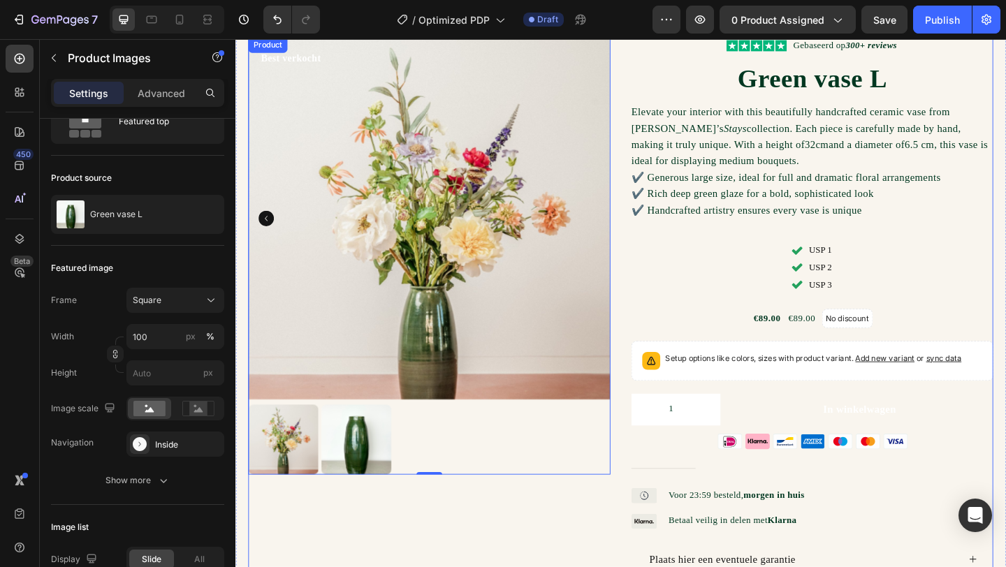
click at [542, 567] on div "Best verkocht Product Badge Product Images 0" at bounding box center [446, 375] width 394 height 676
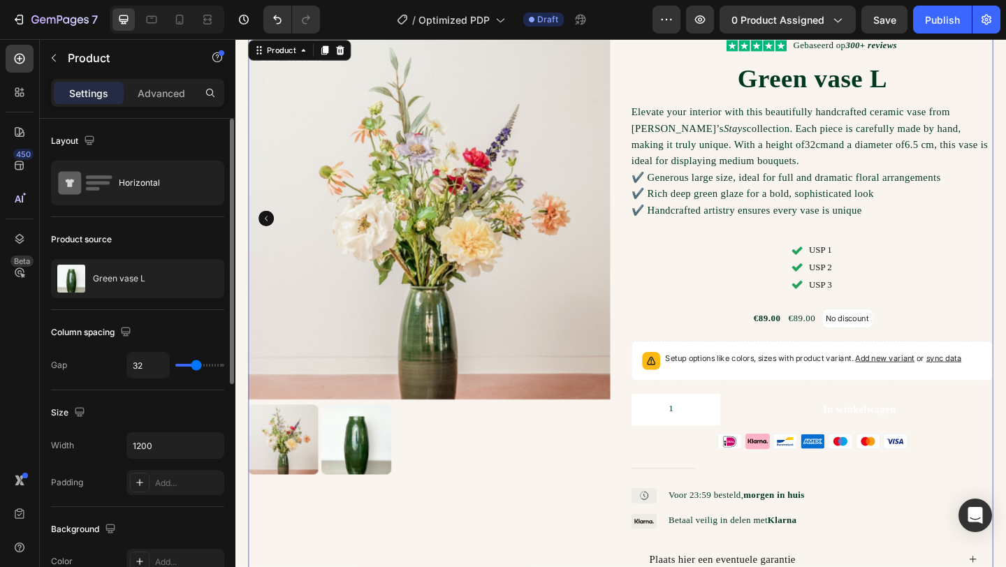
scroll to position [0, 0]
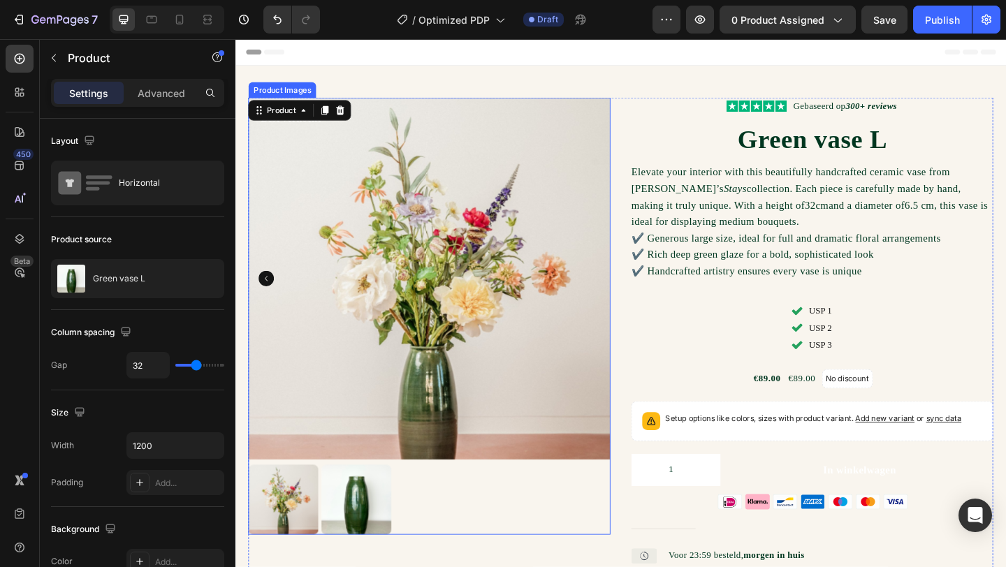
click at [549, 382] on img at bounding box center [446, 300] width 394 height 394
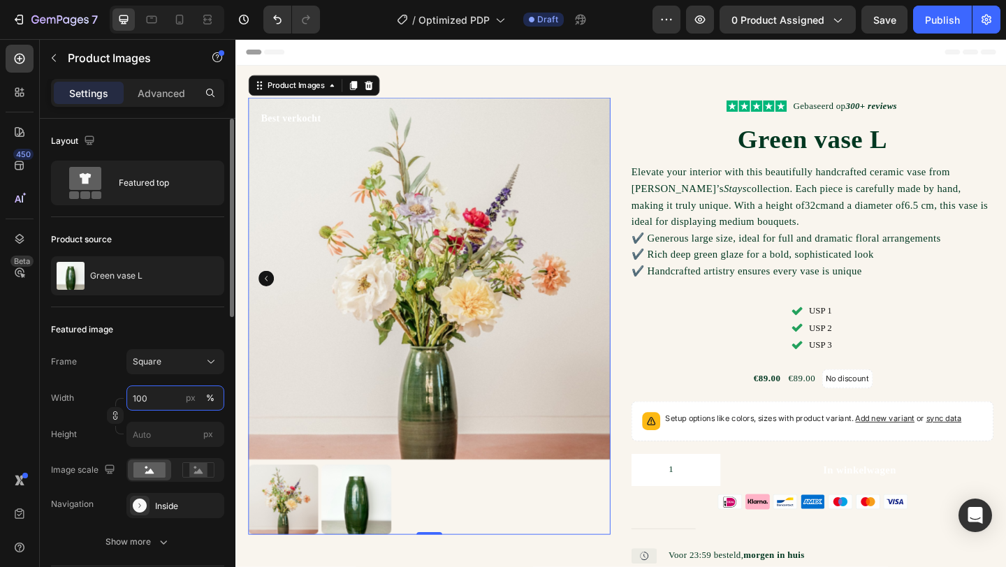
click at [171, 400] on input "100" at bounding box center [175, 398] width 98 height 25
click at [214, 396] on div "%" at bounding box center [210, 398] width 8 height 13
click at [222, 293] on div at bounding box center [204, 275] width 39 height 39
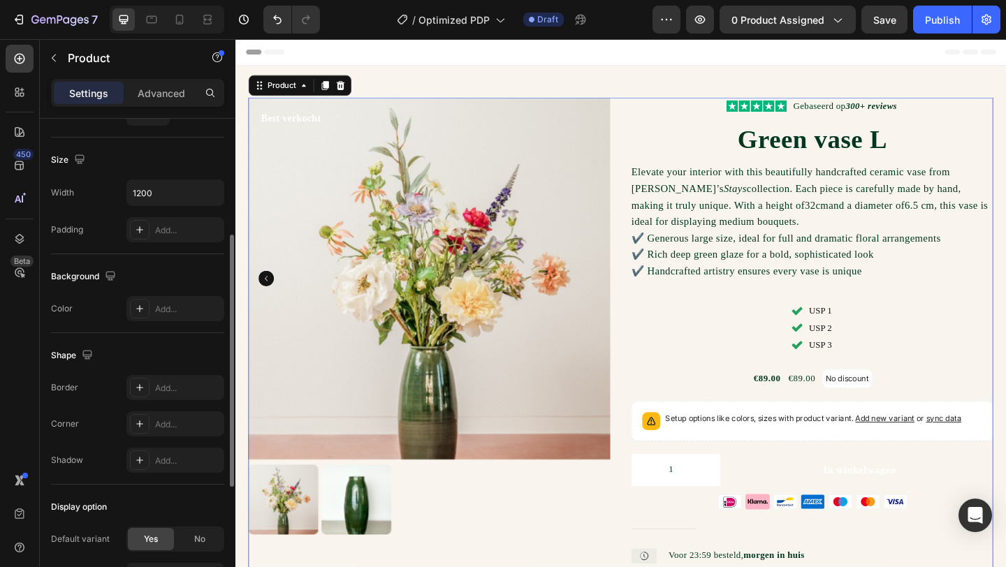
scroll to position [36, 0]
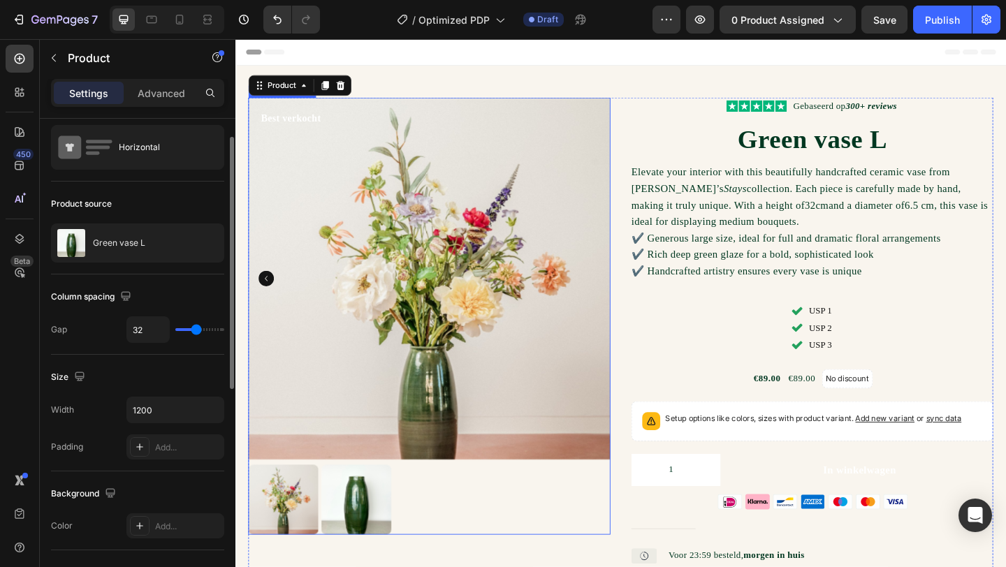
click at [367, 325] on img at bounding box center [446, 300] width 394 height 394
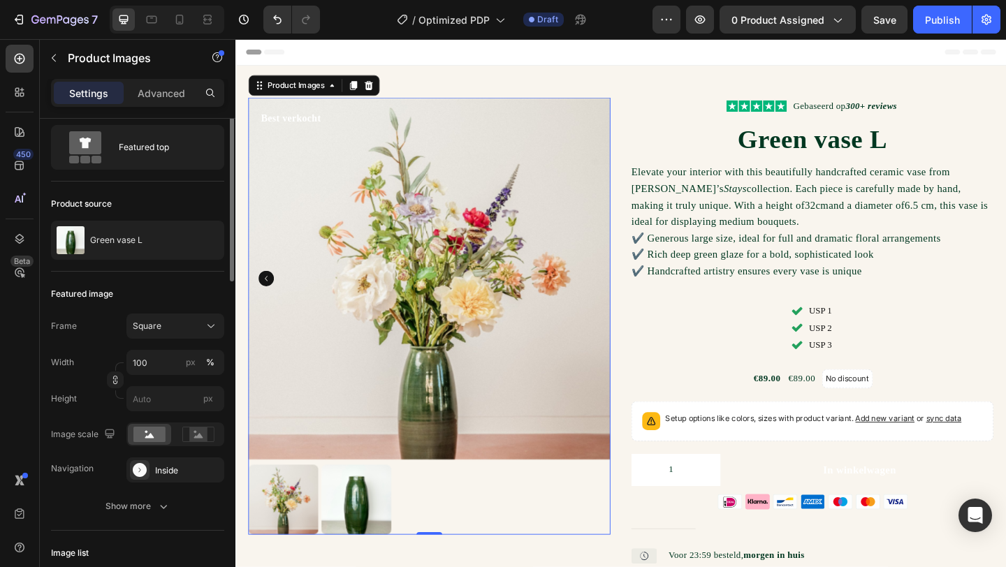
scroll to position [0, 0]
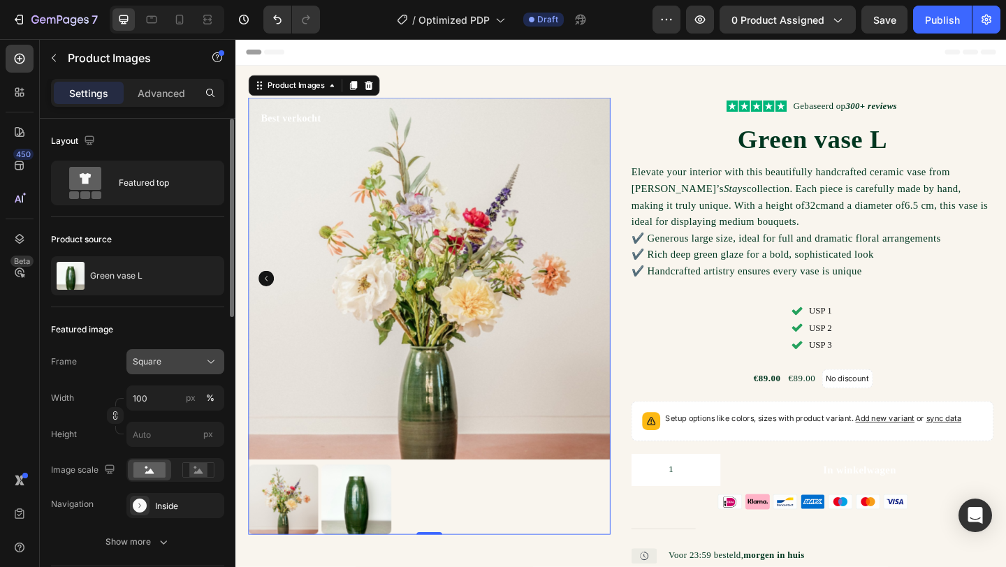
click at [204, 364] on icon at bounding box center [211, 362] width 14 height 14
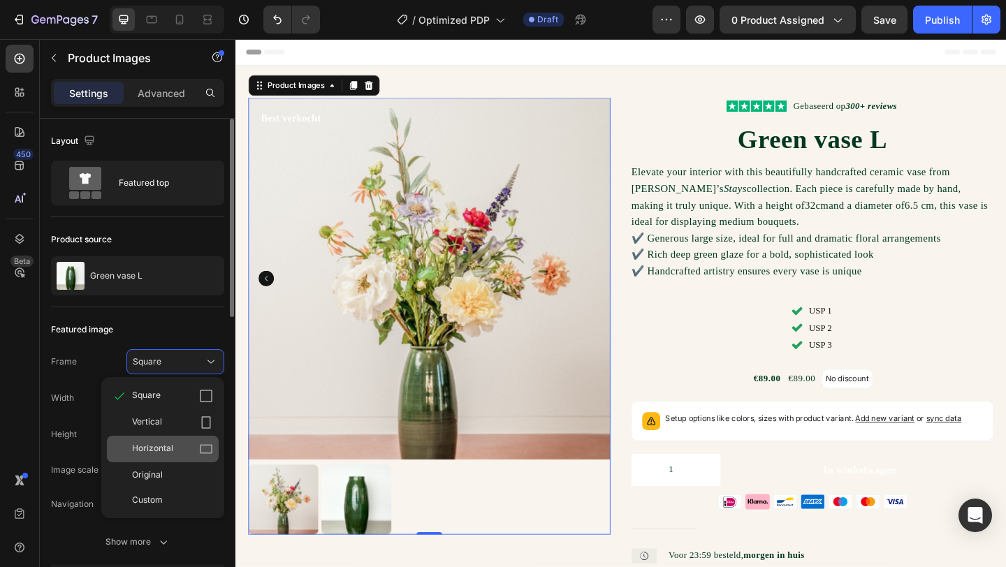
click at [185, 439] on div "Horizontal" at bounding box center [163, 449] width 112 height 27
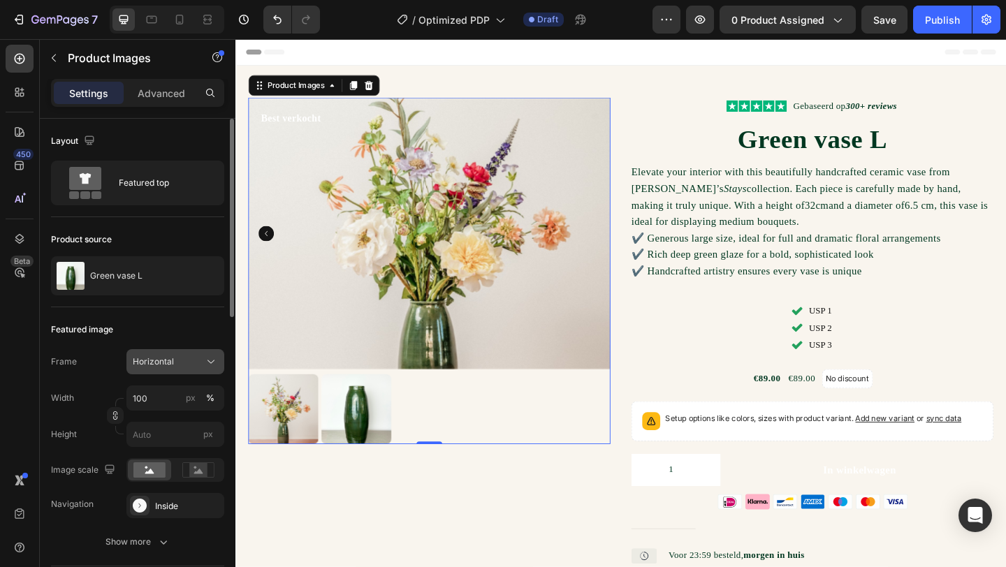
click at [186, 363] on div "Horizontal" at bounding box center [167, 362] width 68 height 13
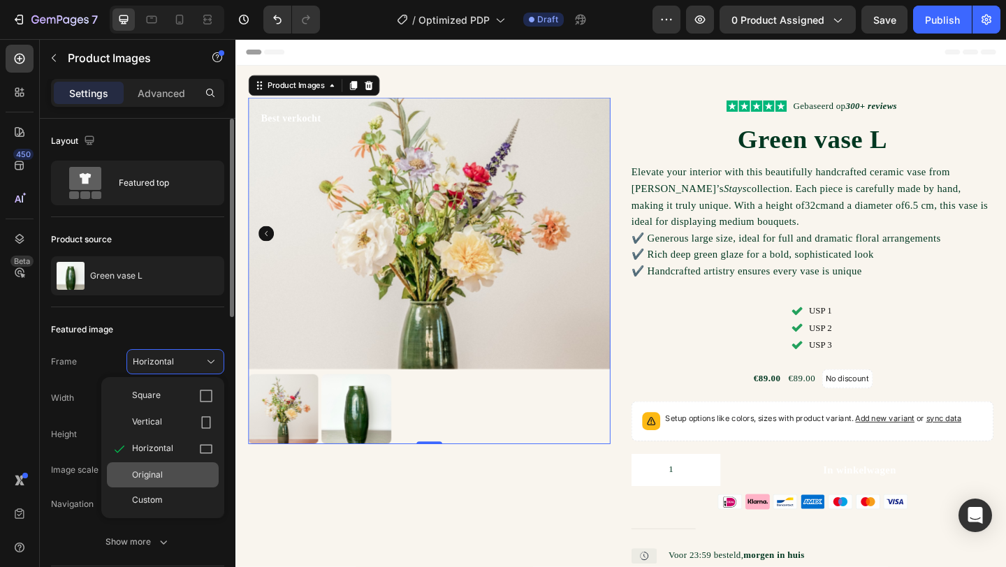
click at [177, 476] on div "Original" at bounding box center [172, 475] width 81 height 13
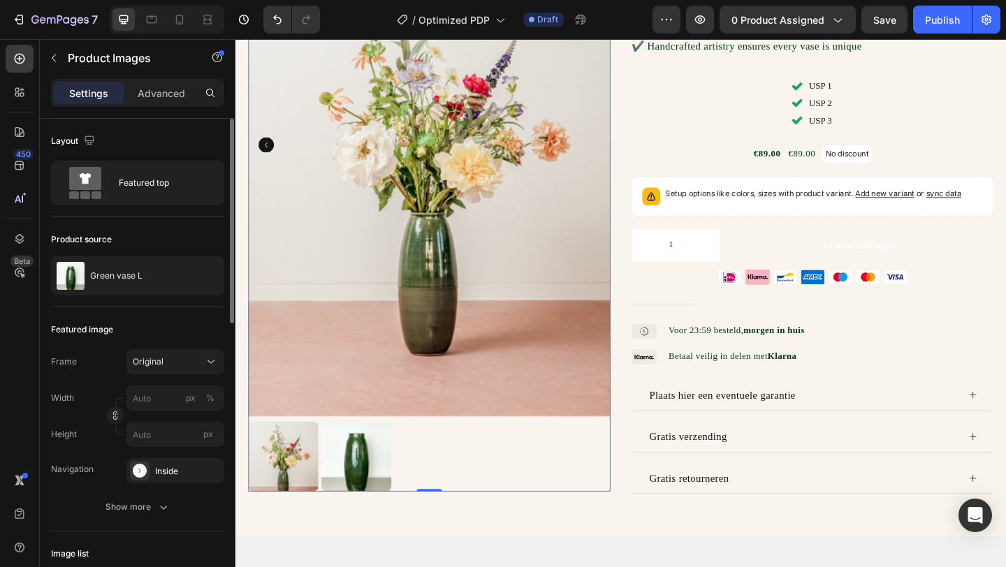
scroll to position [234, 0]
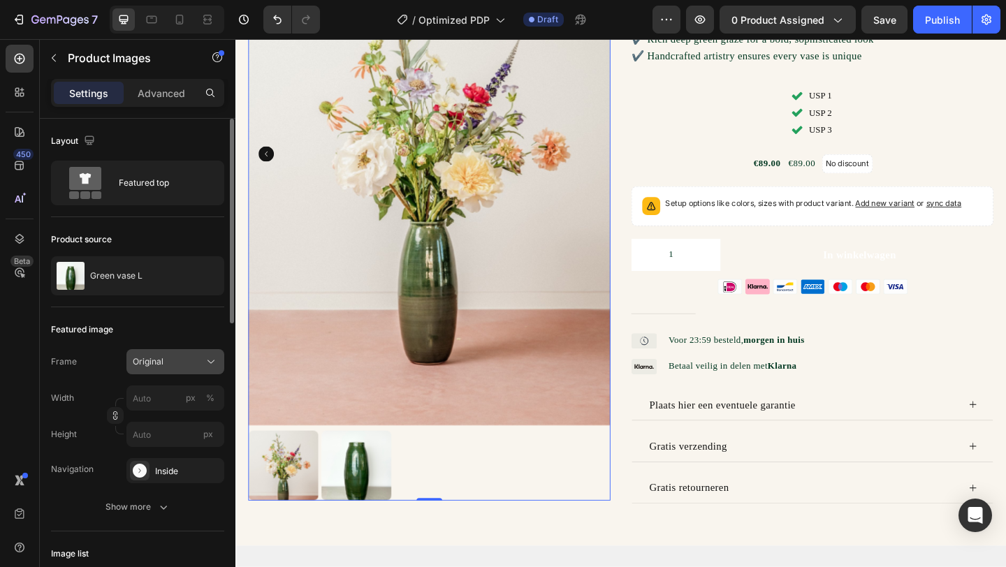
click at [202, 362] on div "Original" at bounding box center [175, 362] width 85 height 14
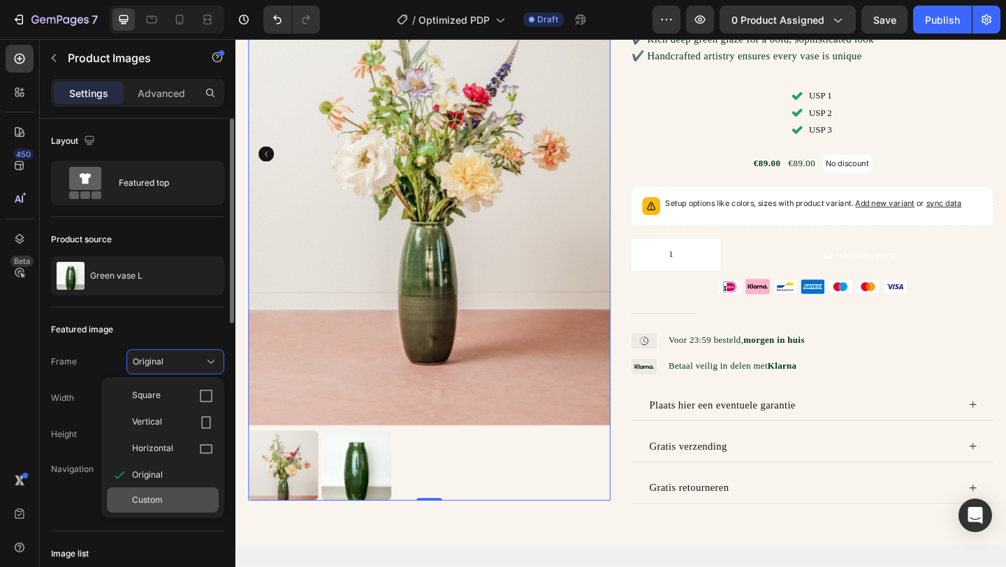
click at [194, 497] on div "Custom" at bounding box center [172, 500] width 81 height 13
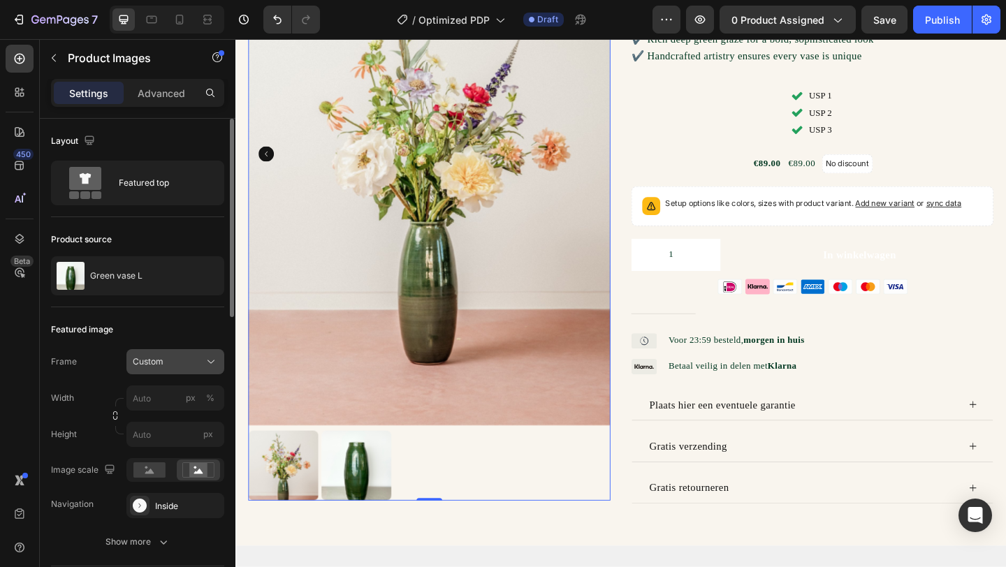
click at [190, 352] on button "Custom" at bounding box center [175, 361] width 98 height 25
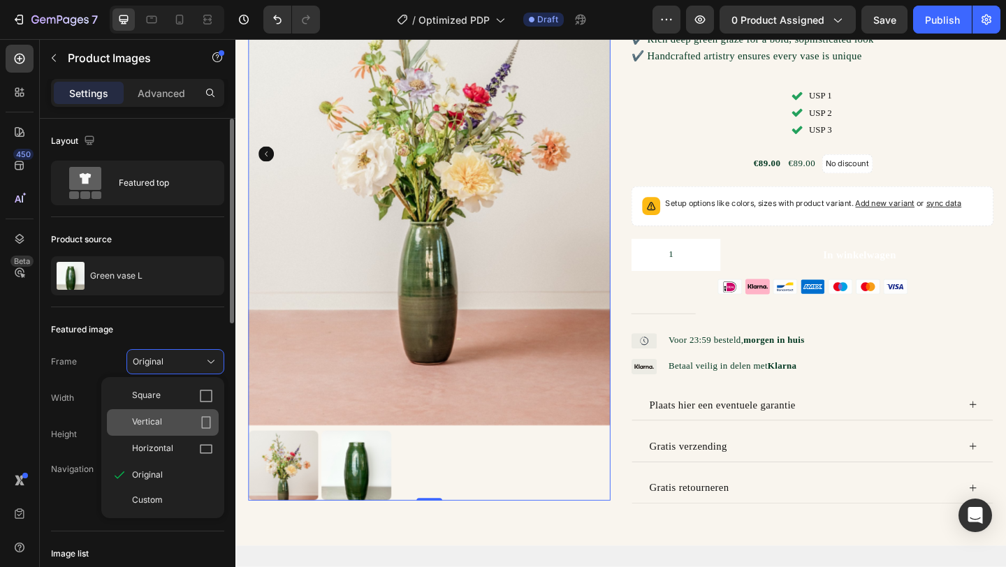
click at [178, 419] on div "Vertical" at bounding box center [172, 423] width 81 height 14
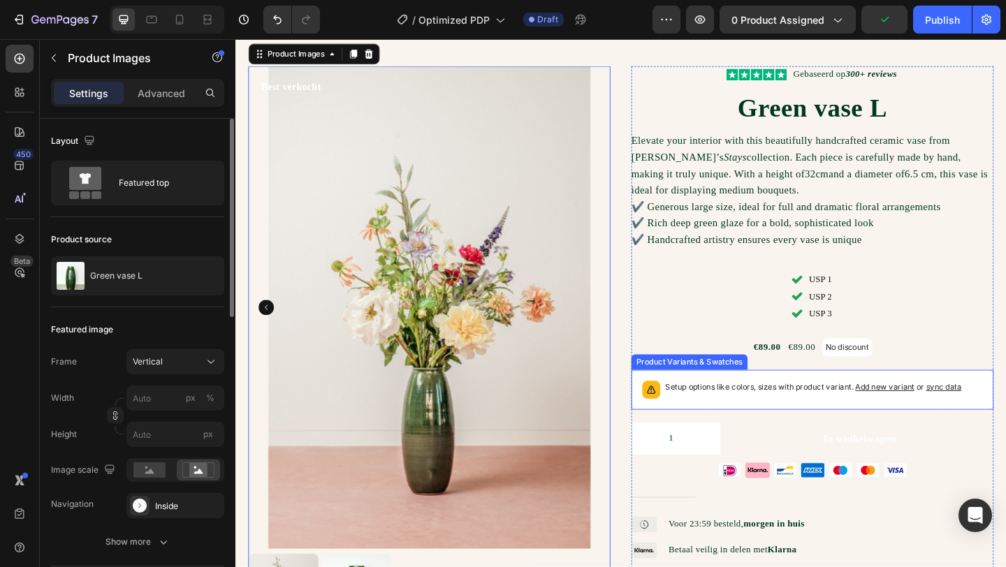
scroll to position [37, 0]
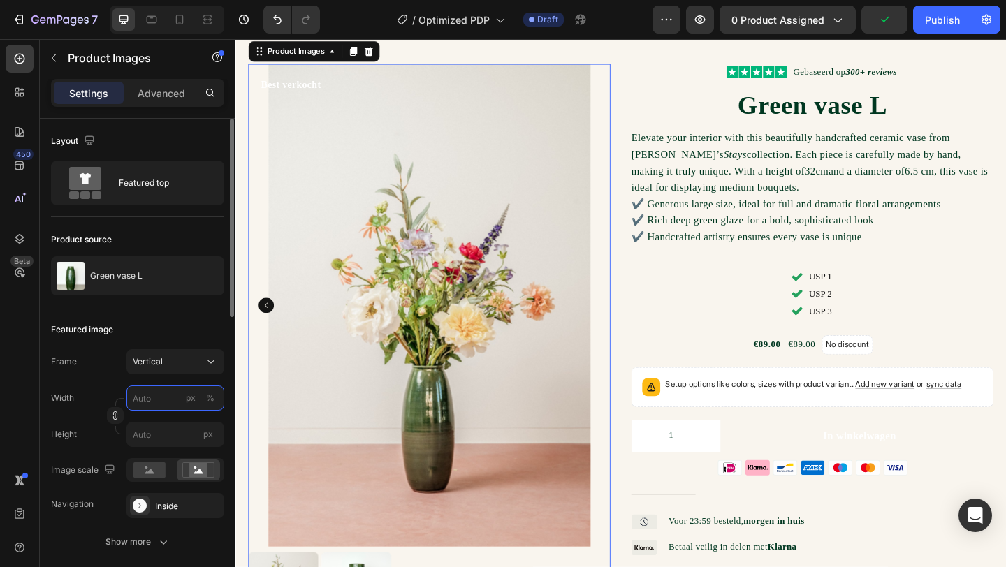
click at [150, 405] on input "px %" at bounding box center [175, 398] width 98 height 25
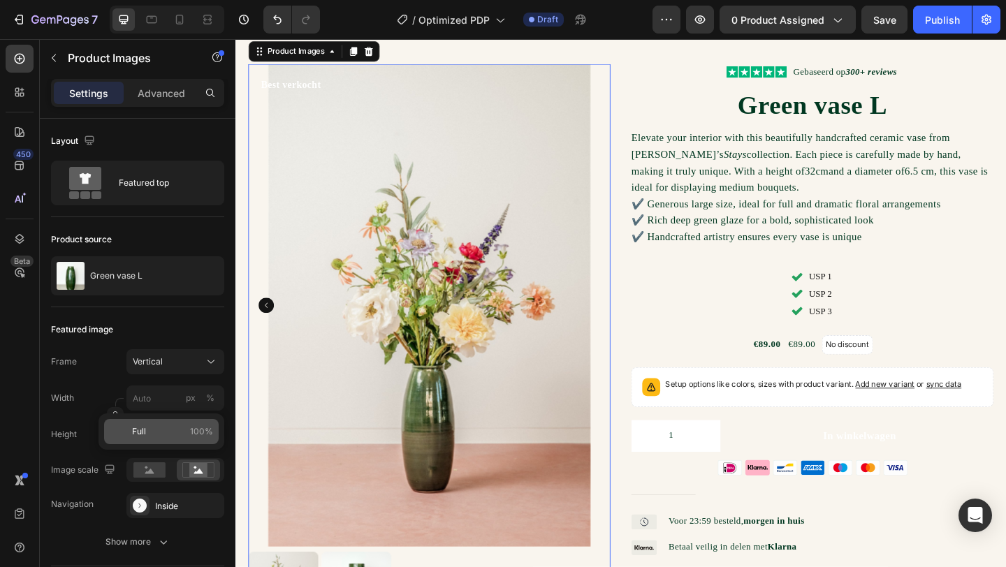
click at [151, 430] on p "Full 100%" at bounding box center [172, 432] width 81 height 13
type input "100"
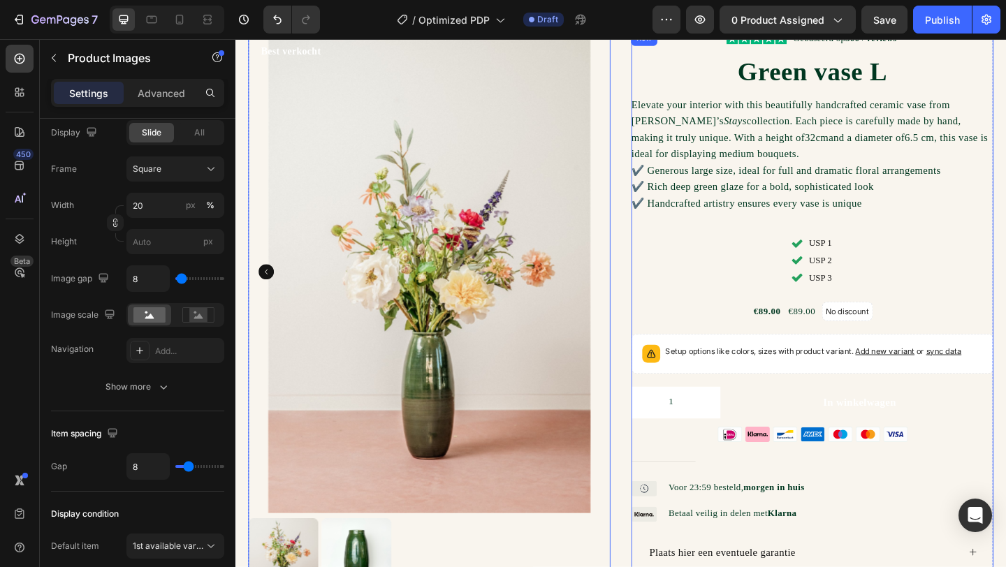
scroll to position [0, 0]
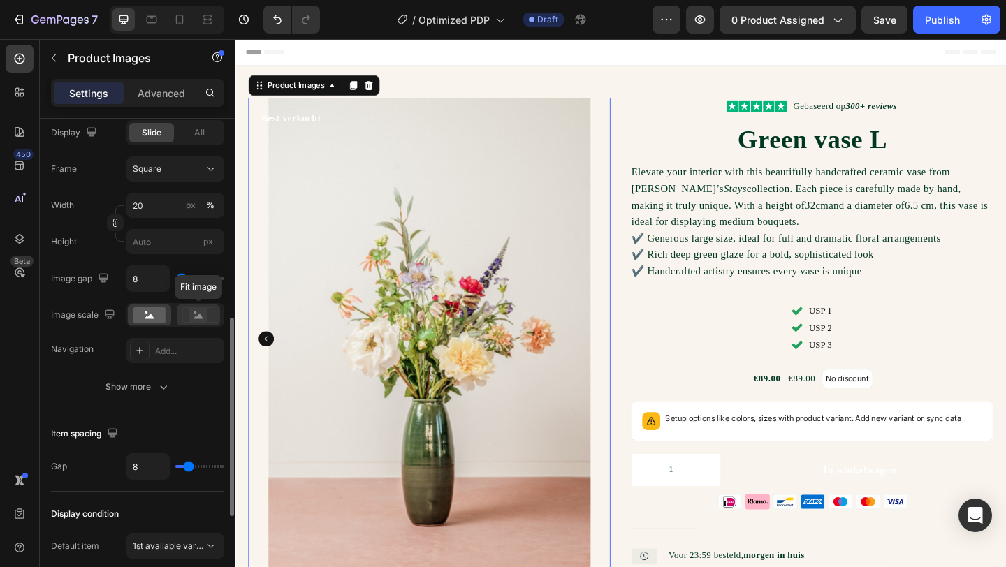
click at [197, 311] on rect at bounding box center [198, 315] width 18 height 14
click at [157, 321] on rect at bounding box center [149, 314] width 32 height 15
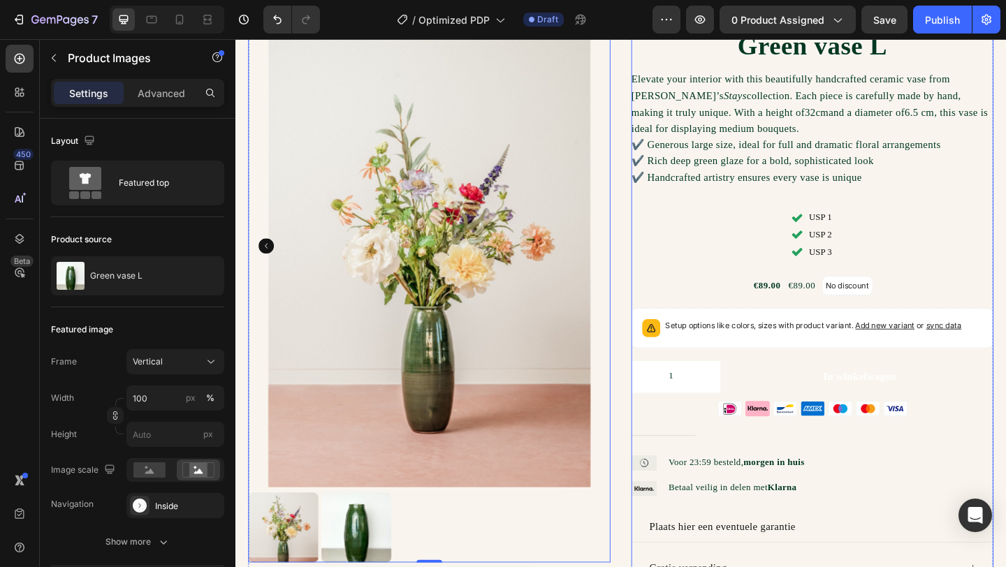
scroll to position [145, 0]
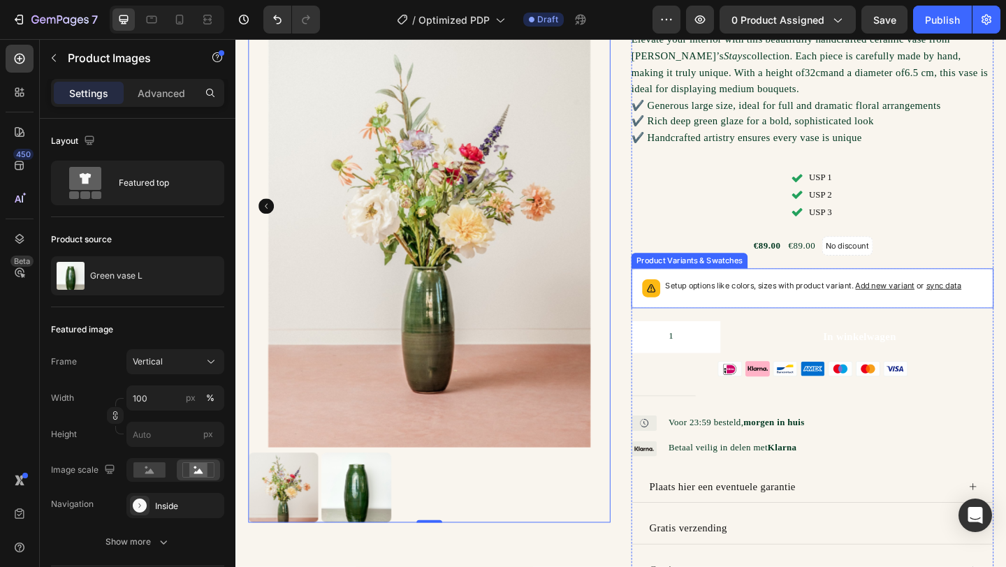
click at [877, 318] on div "Setup options like colors, sizes with product variant. Add new variant or sync …" at bounding box center [864, 310] width 322 height 20
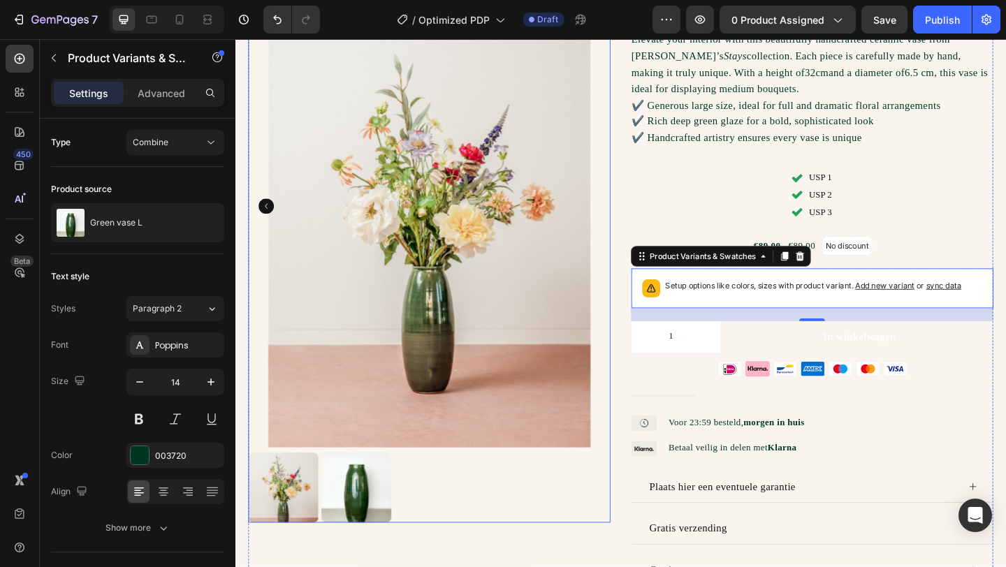
scroll to position [0, 0]
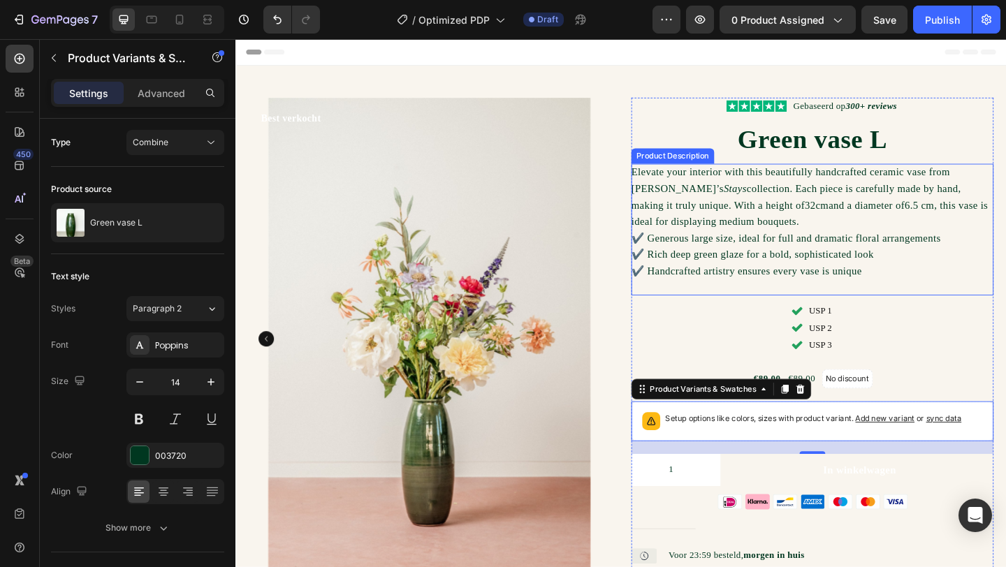
click at [899, 252] on p "✔️ Generous large size, ideal for full and dramatic floral arrangements ✔️ Rich…" at bounding box center [834, 273] width 337 height 48
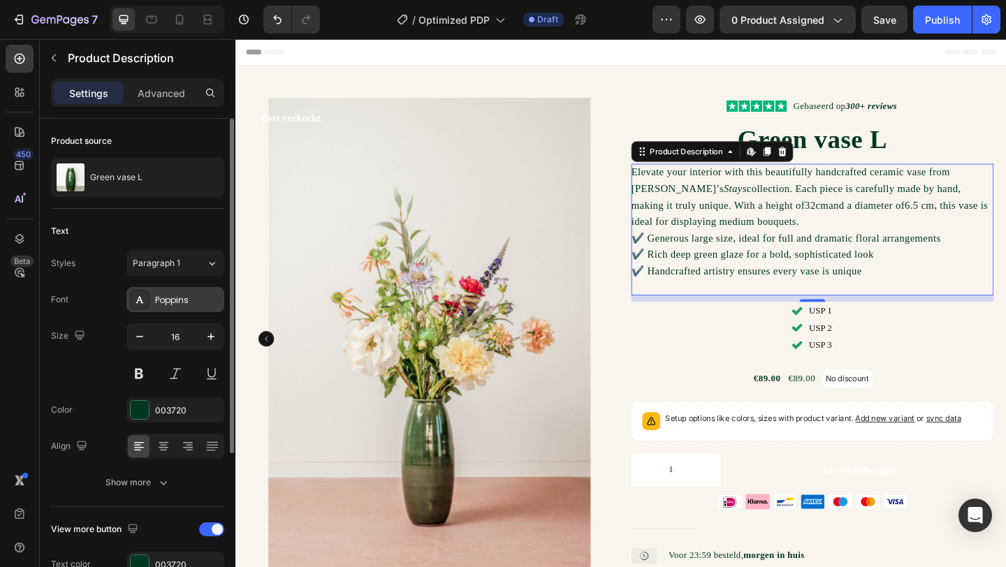
click at [184, 296] on div "Poppins" at bounding box center [188, 300] width 66 height 13
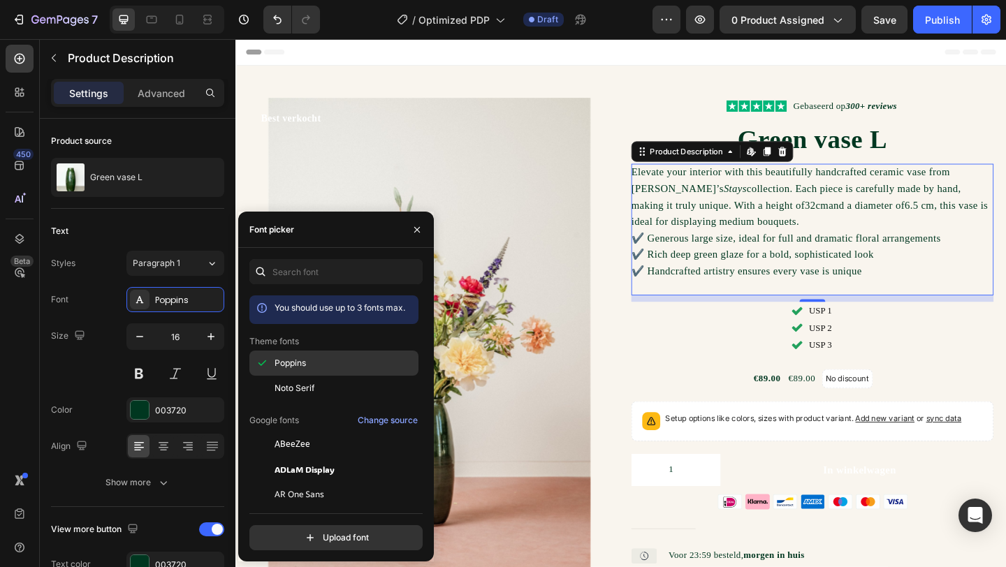
click at [318, 365] on div "Poppins" at bounding box center [345, 363] width 141 height 13
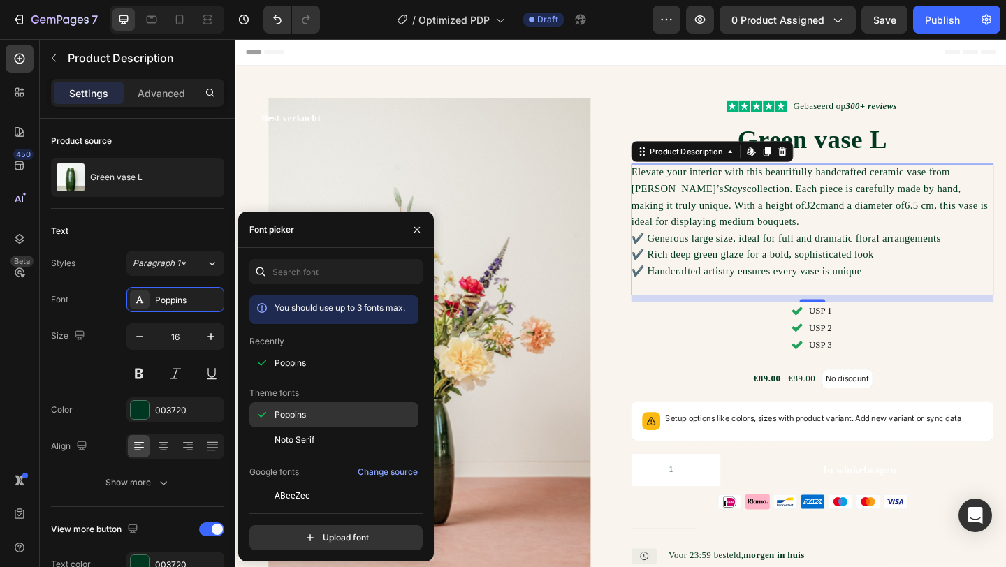
click at [323, 414] on div "Poppins" at bounding box center [345, 415] width 141 height 13
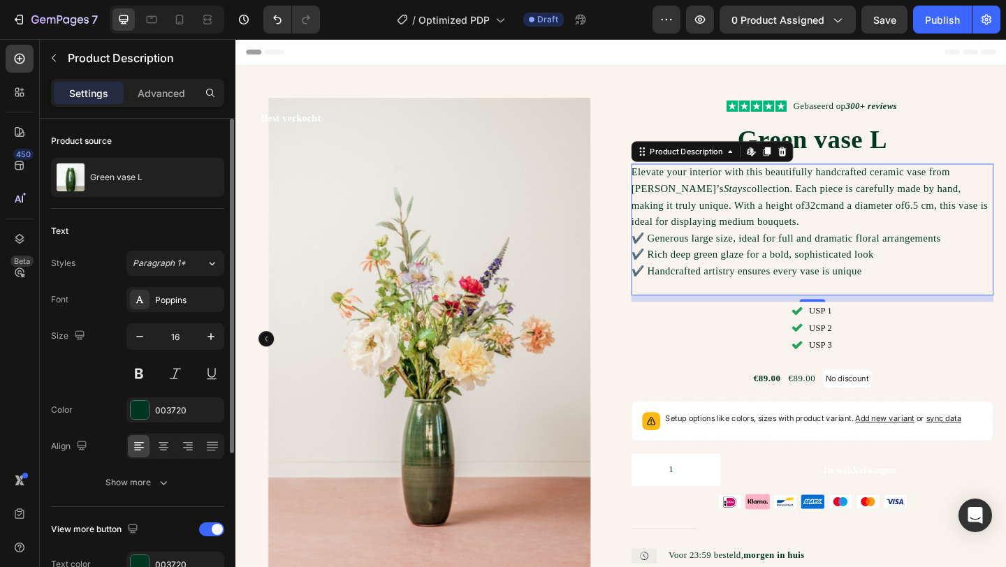
click at [201, 218] on div "Text Styles Paragraph 1* Font Poppins Size 16 Color 003720 Align Show more" at bounding box center [137, 358] width 173 height 298
click at [699, 205] on p "Elevate your interior with this beautifully handcrafted ceramic vase from [PERS…" at bounding box center [860, 210] width 388 height 66
click at [186, 259] on div "Paragraph 1*" at bounding box center [161, 263] width 57 height 13
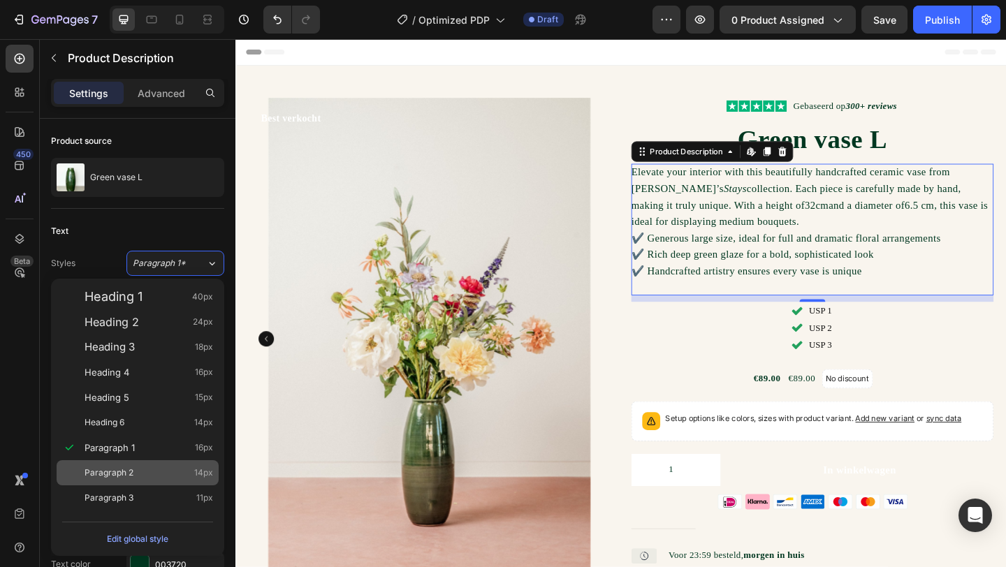
click at [141, 481] on div "Paragraph 2 14px" at bounding box center [138, 472] width 162 height 25
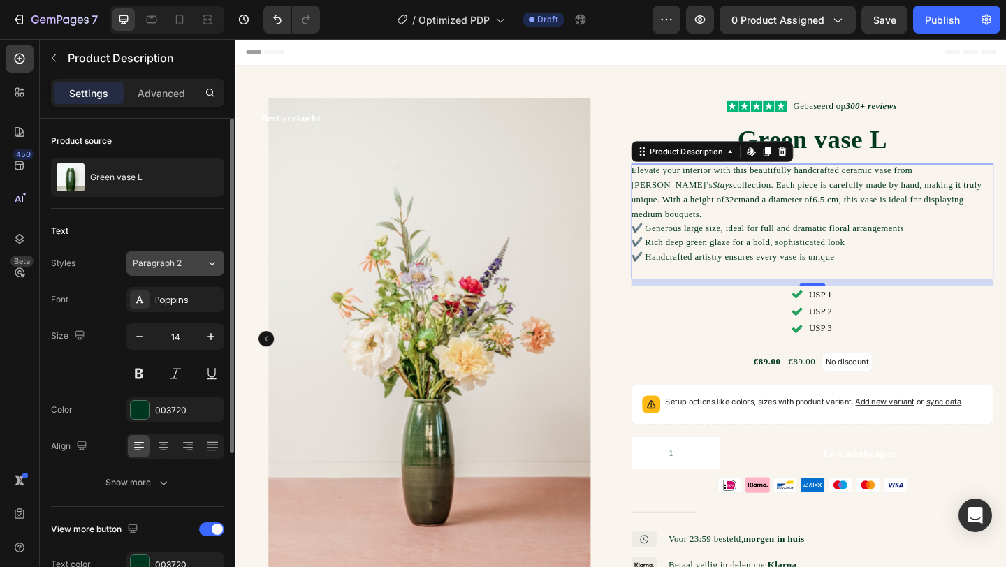
click at [171, 268] on span "Paragraph 2" at bounding box center [157, 263] width 49 height 13
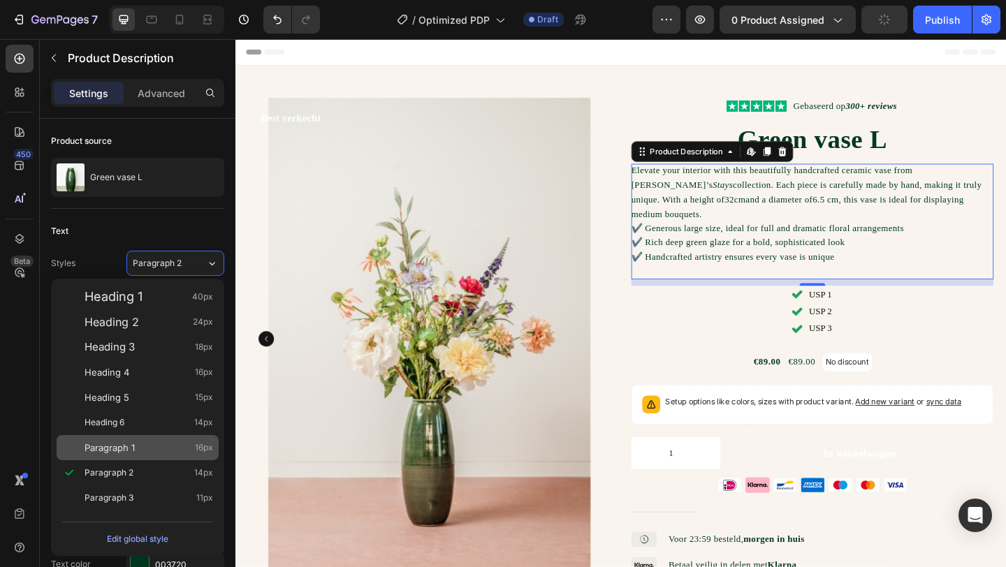
click at [127, 454] on span "Paragraph 1" at bounding box center [110, 448] width 50 height 14
type input "16"
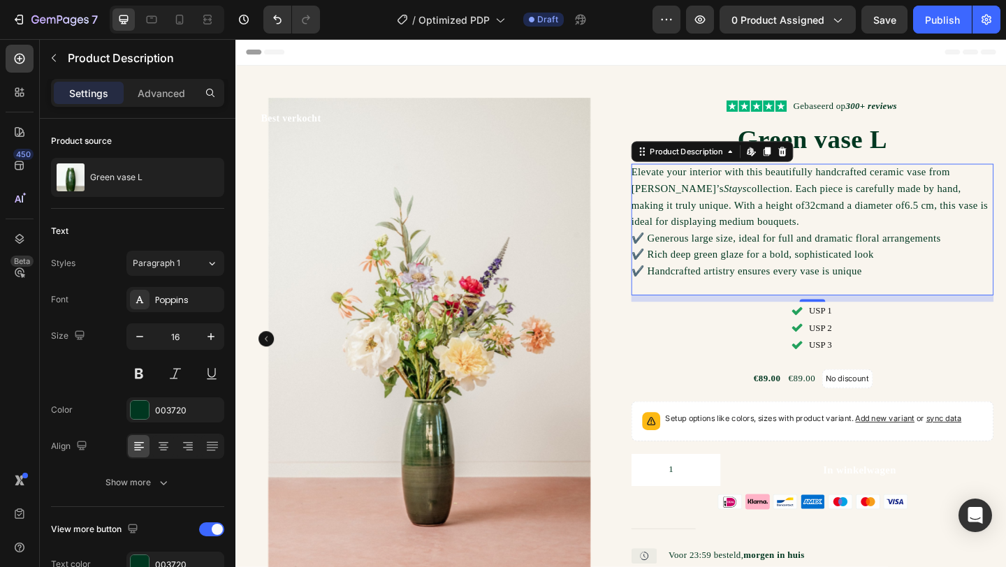
click at [931, 287] on div "Elevate your interior with this beautifully handcrafted ceramic vase from [PERS…" at bounding box center [863, 246] width 394 height 143
click at [897, 290] on p "✔️ Generous large size, ideal for full and dramatic floral arrangements ✔️ Rich…" at bounding box center [834, 273] width 337 height 48
click at [931, 291] on div "Elevate your interior with this beautifully handcrafted ceramic vase from [PERS…" at bounding box center [863, 246] width 394 height 143
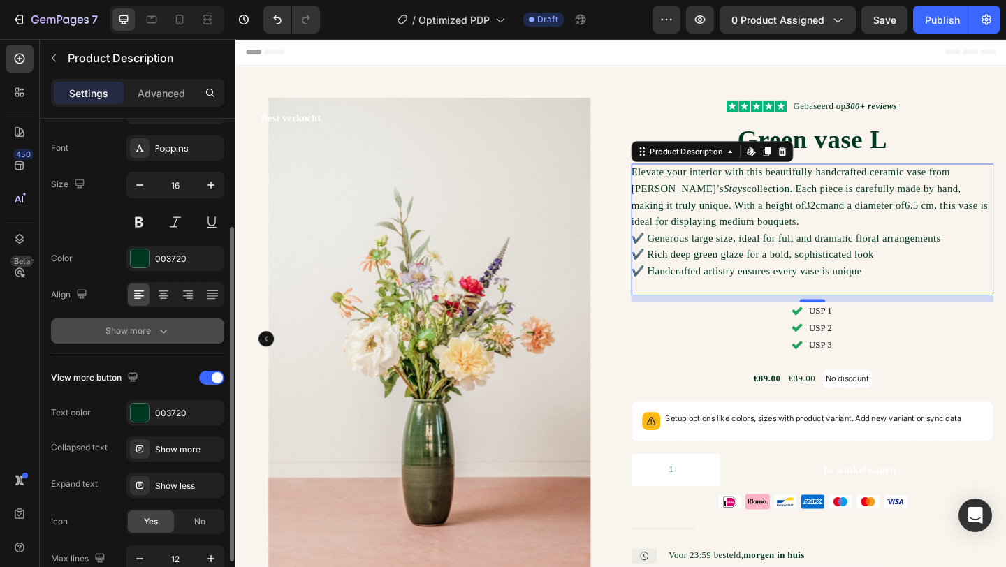
scroll to position [154, 0]
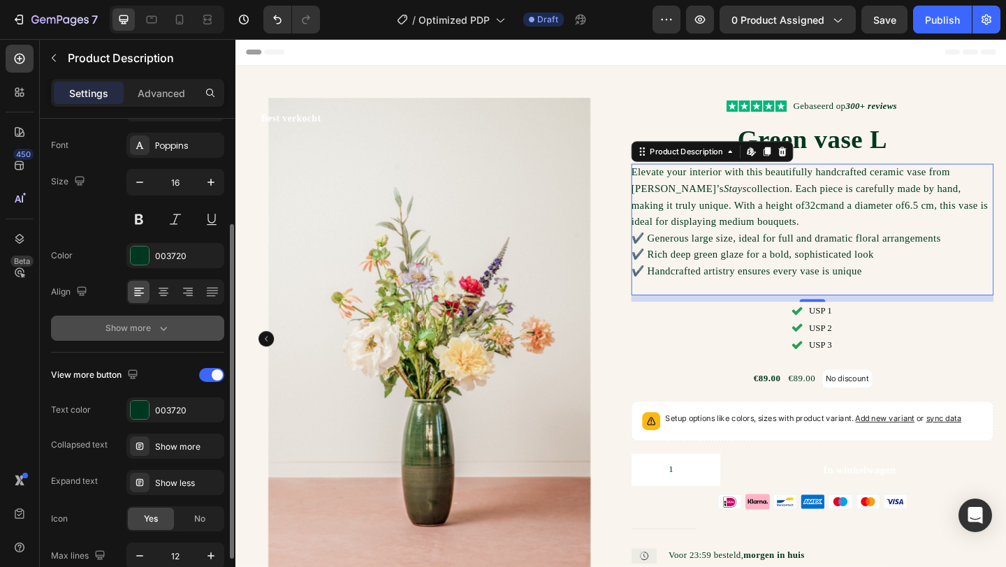
click at [164, 319] on button "Show more" at bounding box center [137, 328] width 173 height 25
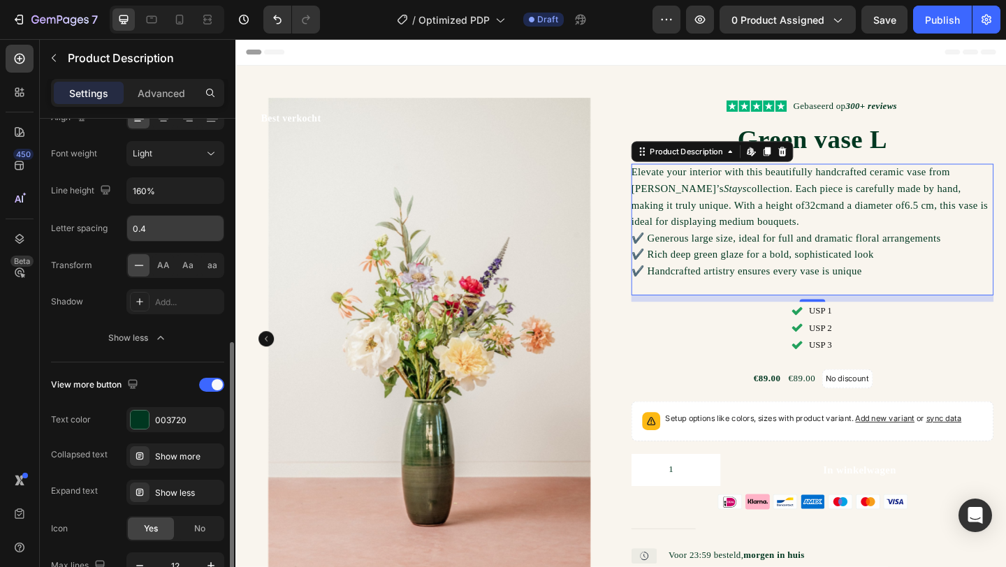
scroll to position [408, 0]
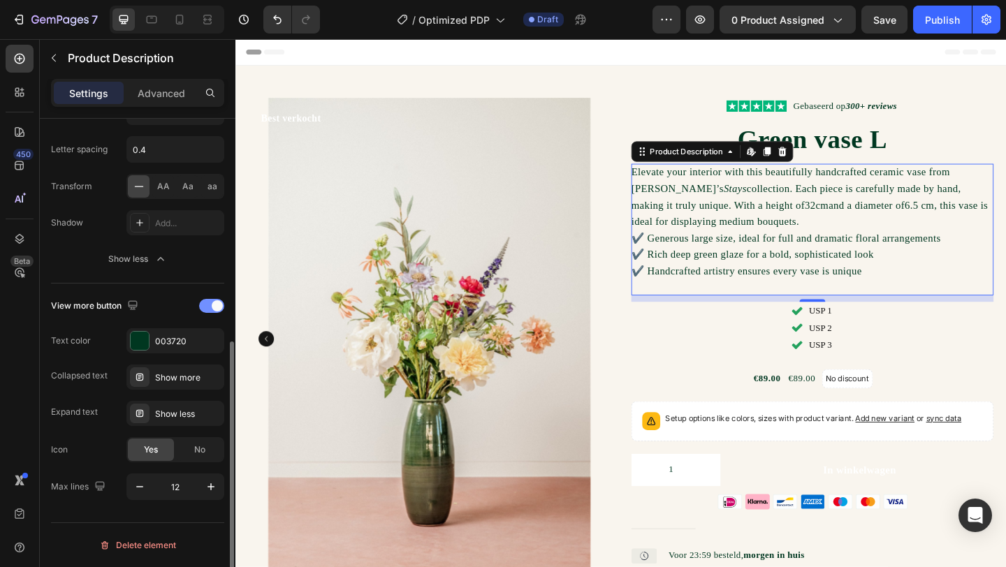
click at [215, 307] on span at bounding box center [217, 305] width 11 height 11
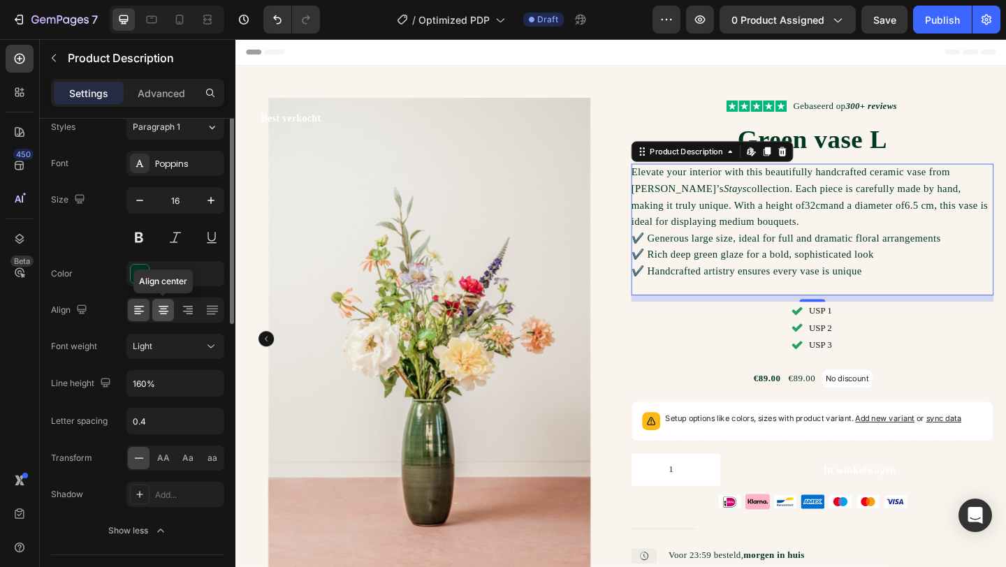
scroll to position [225, 0]
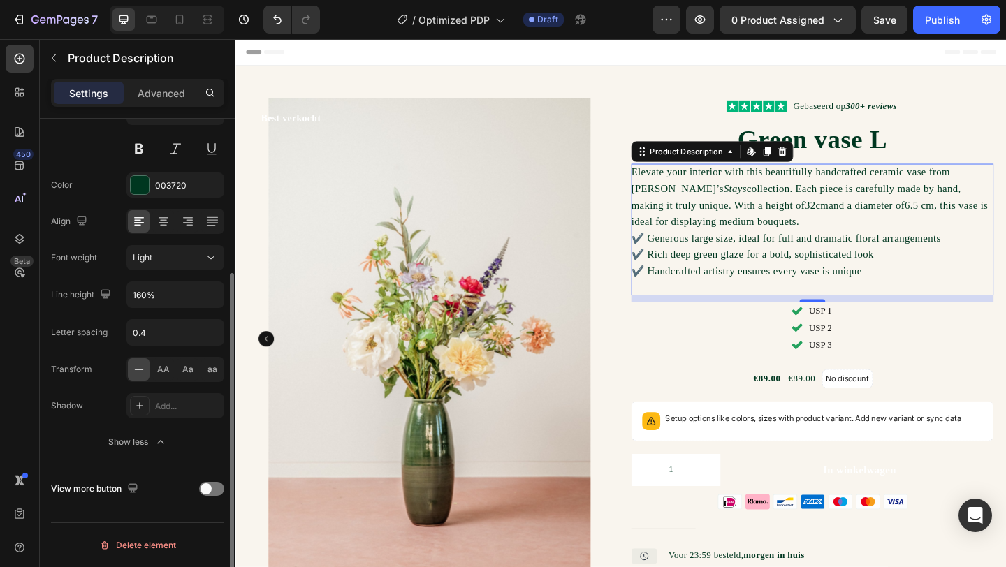
click at [221, 501] on div "View more button" at bounding box center [137, 489] width 173 height 45
click at [219, 488] on div at bounding box center [211, 489] width 25 height 14
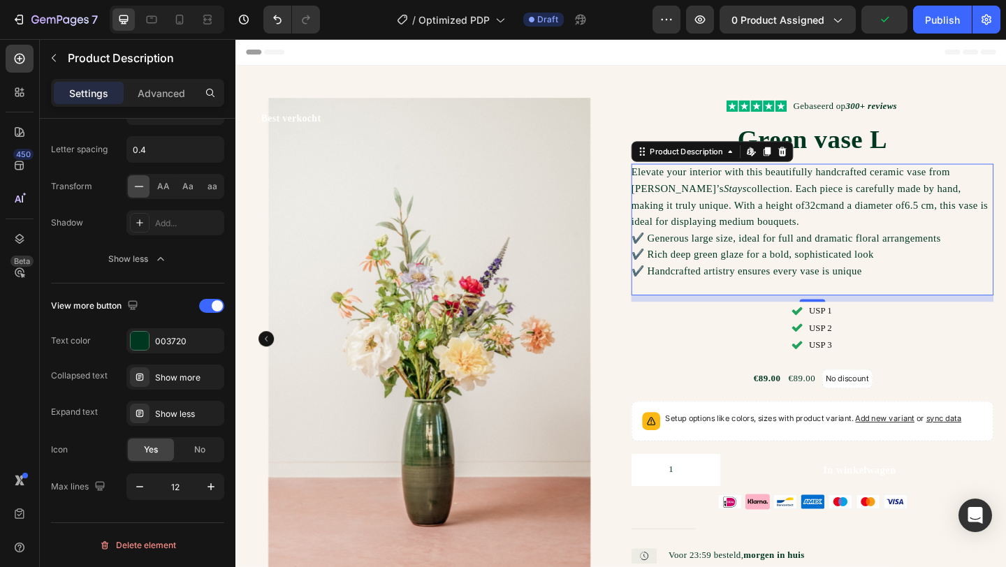
click at [791, 208] on p "Elevate your interior with this beautifully handcrafted ceramic vase from [PERS…" at bounding box center [860, 210] width 388 height 66
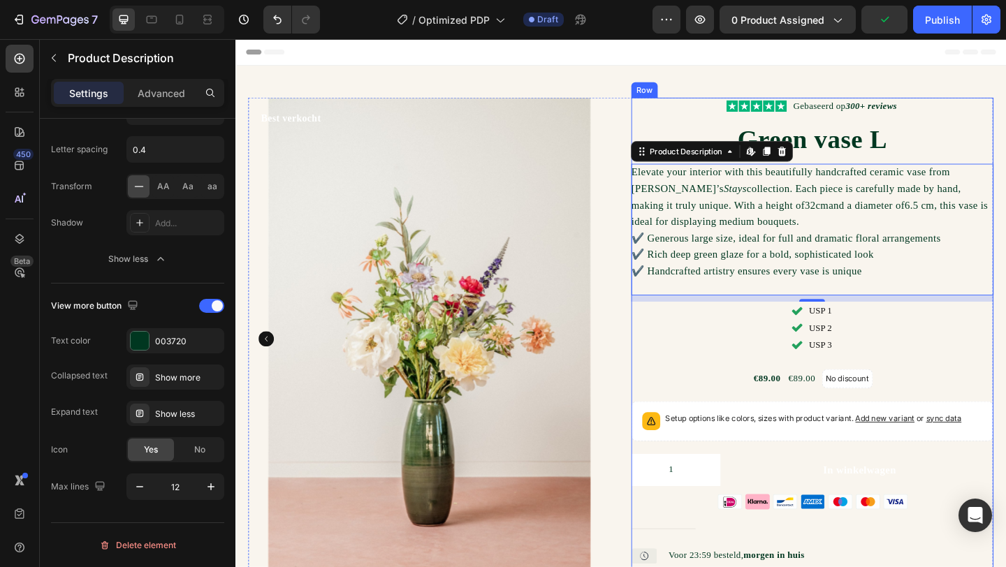
click at [745, 379] on div "Icon Icon Icon Icon Icon Icon List Gebaseerd op 300+ reviews Text Block Row Gre…" at bounding box center [863, 441] width 394 height 676
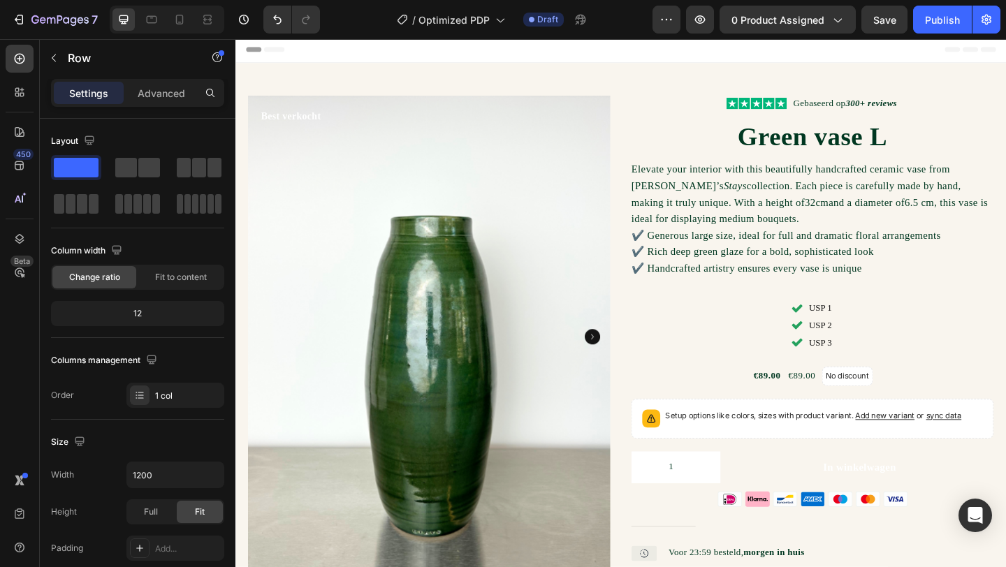
scroll to position [0, 0]
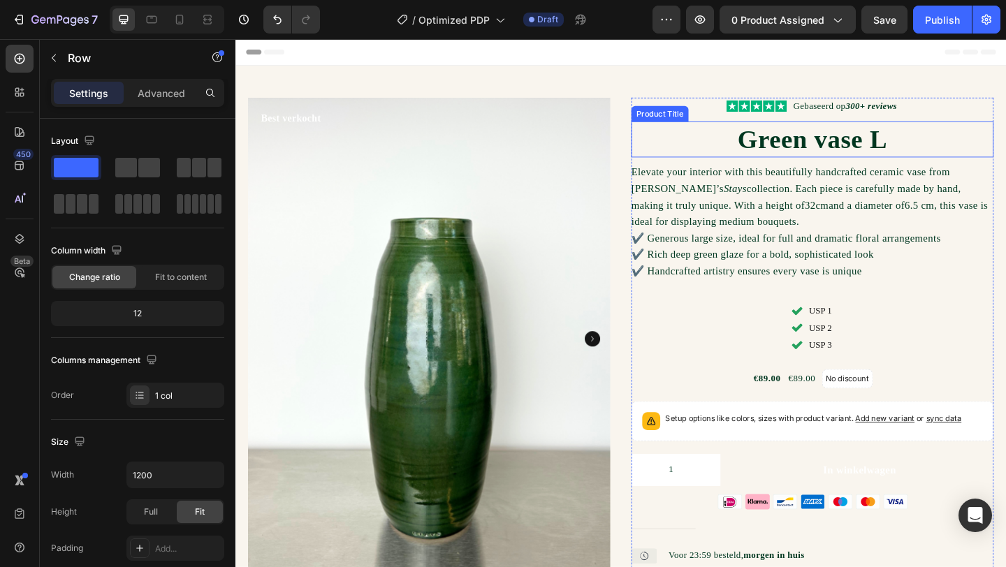
click at [854, 142] on h1 "Green vase L" at bounding box center [863, 148] width 394 height 39
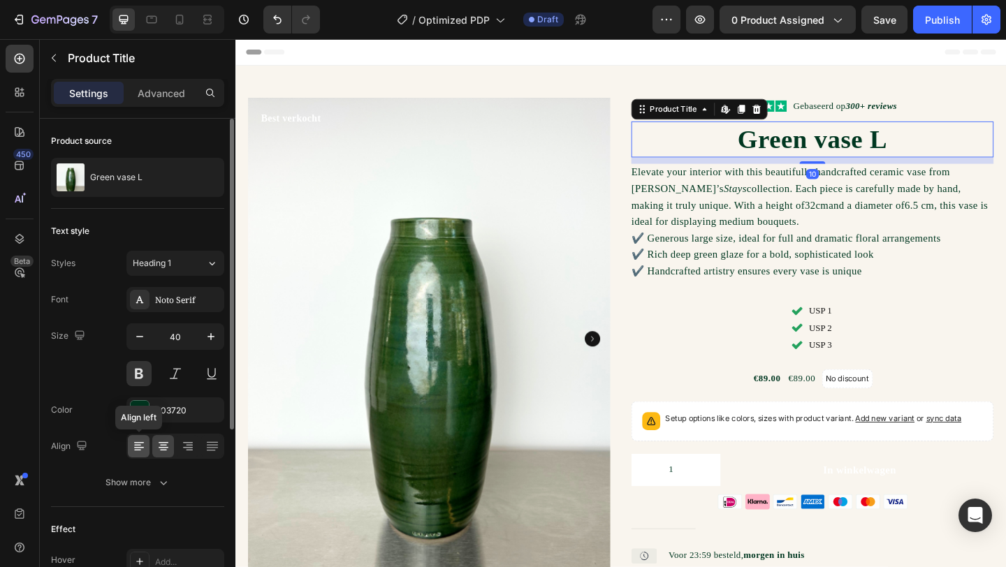
click at [138, 450] on icon at bounding box center [137, 450] width 7 height 1
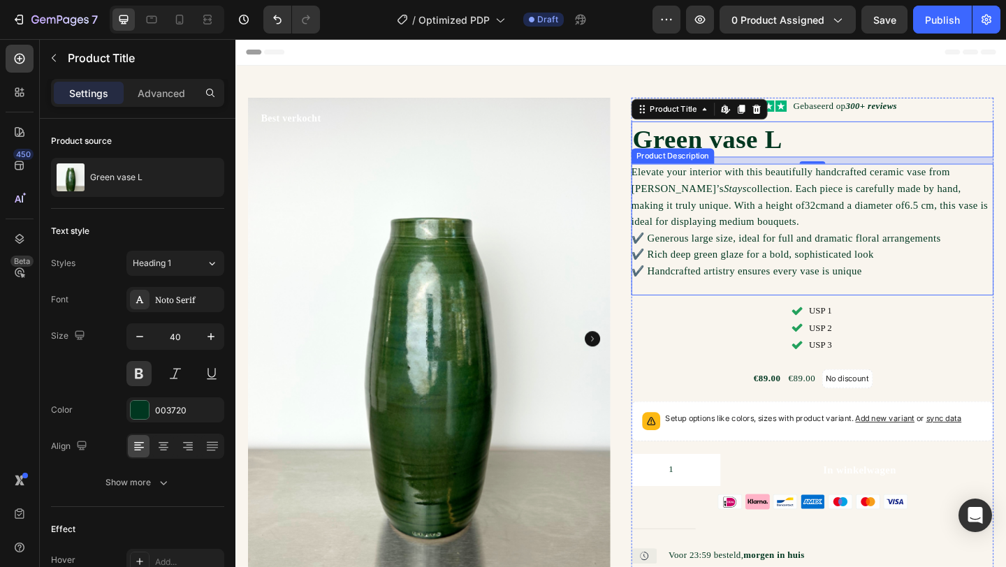
click at [783, 245] on div "Elevate your interior with this beautifully handcrafted ceramic vase from [PERS…" at bounding box center [863, 246] width 394 height 143
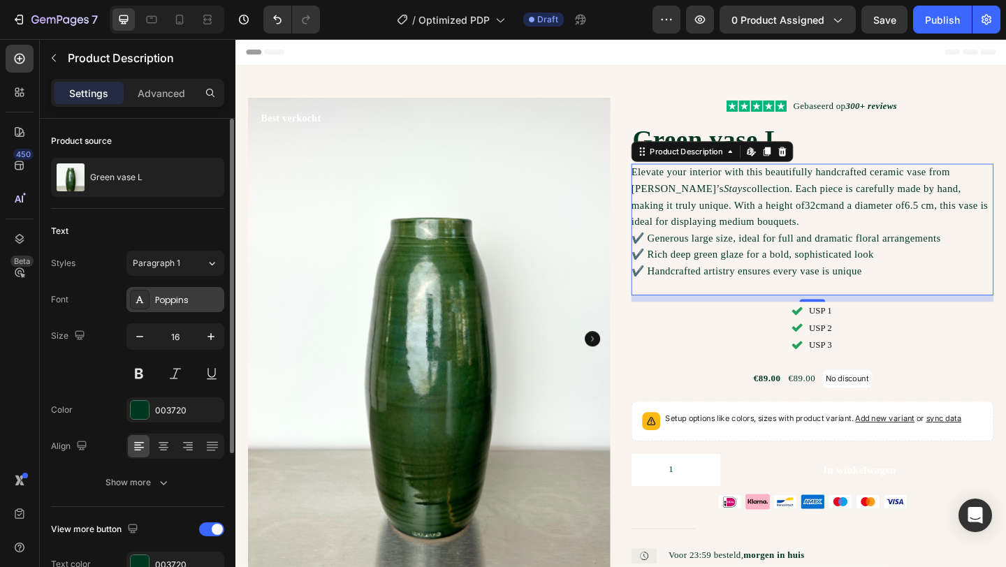
click at [198, 302] on div "Poppins" at bounding box center [188, 300] width 66 height 13
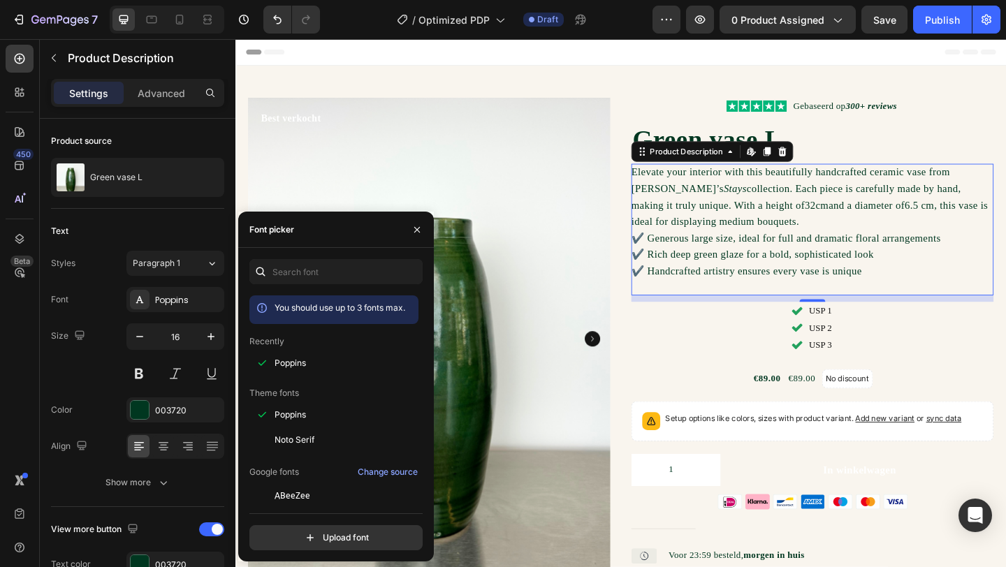
click at [877, 235] on div "Elevate your interior with this beautifully handcrafted ceramic vase from [PERS…" at bounding box center [863, 246] width 394 height 143
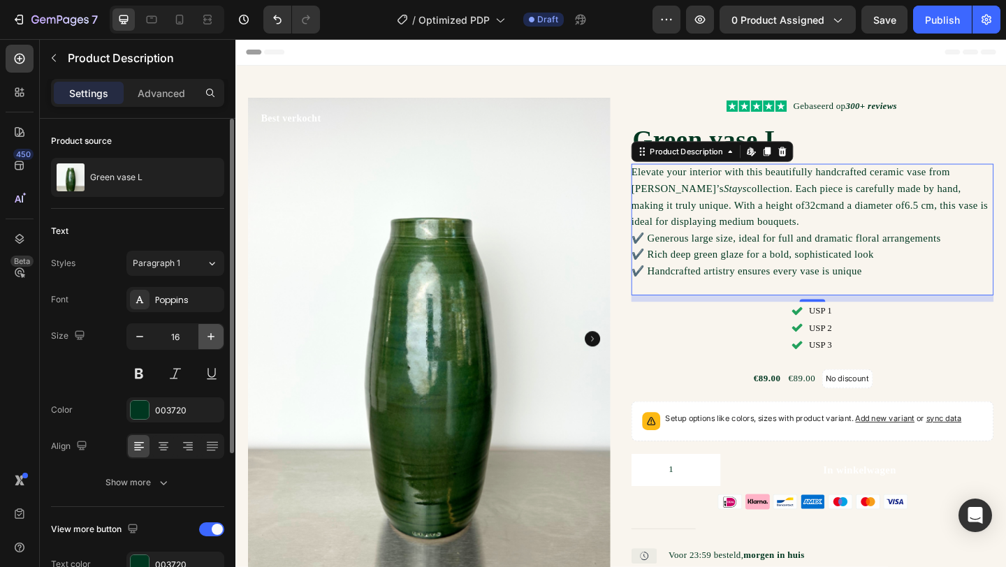
click at [214, 338] on icon "button" at bounding box center [211, 337] width 14 height 14
type input "17"
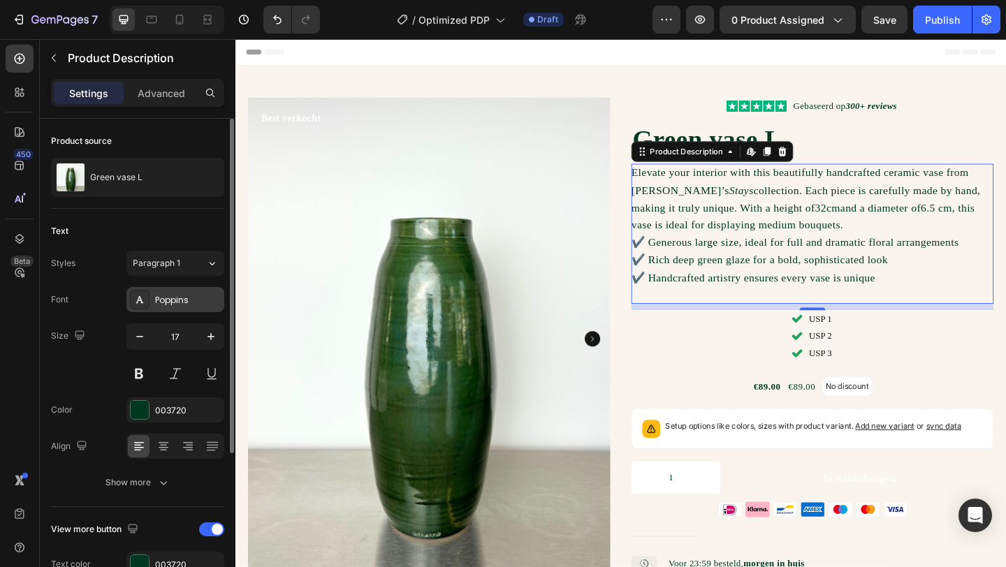
click at [166, 307] on div "Poppins" at bounding box center [175, 299] width 98 height 25
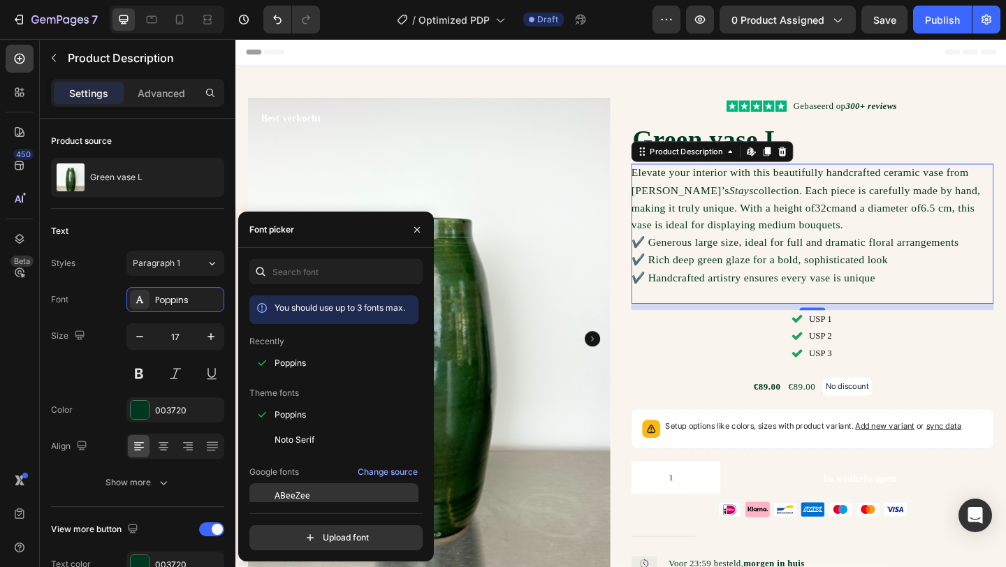
click at [323, 493] on div "ABeeZee" at bounding box center [345, 496] width 141 height 13
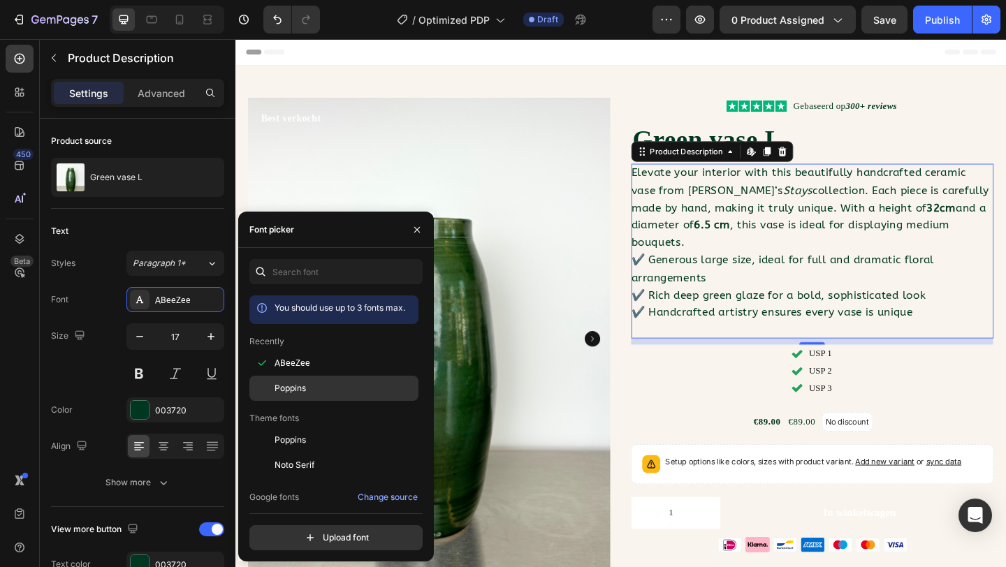
scroll to position [23, 0]
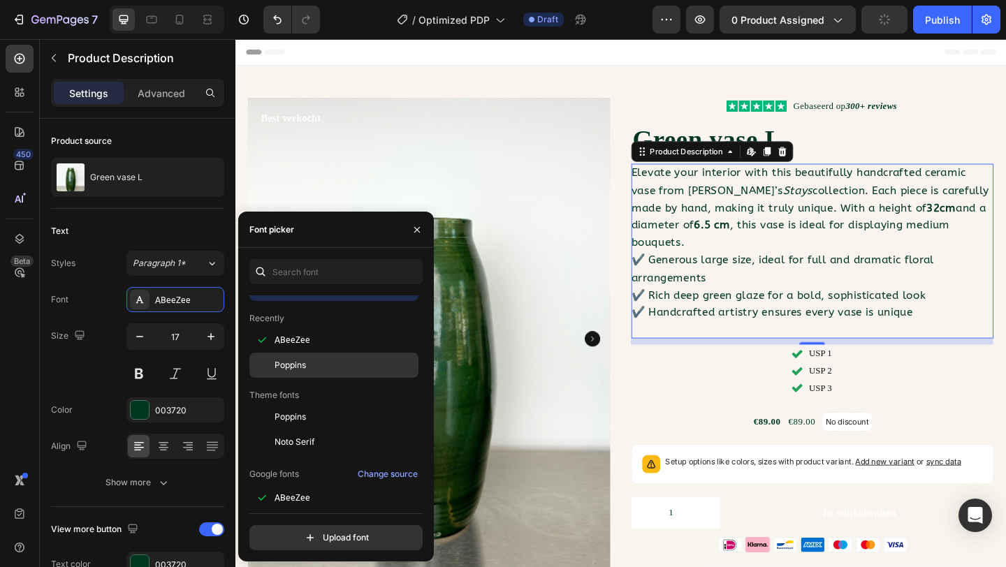
click at [328, 365] on div "Poppins" at bounding box center [345, 365] width 141 height 13
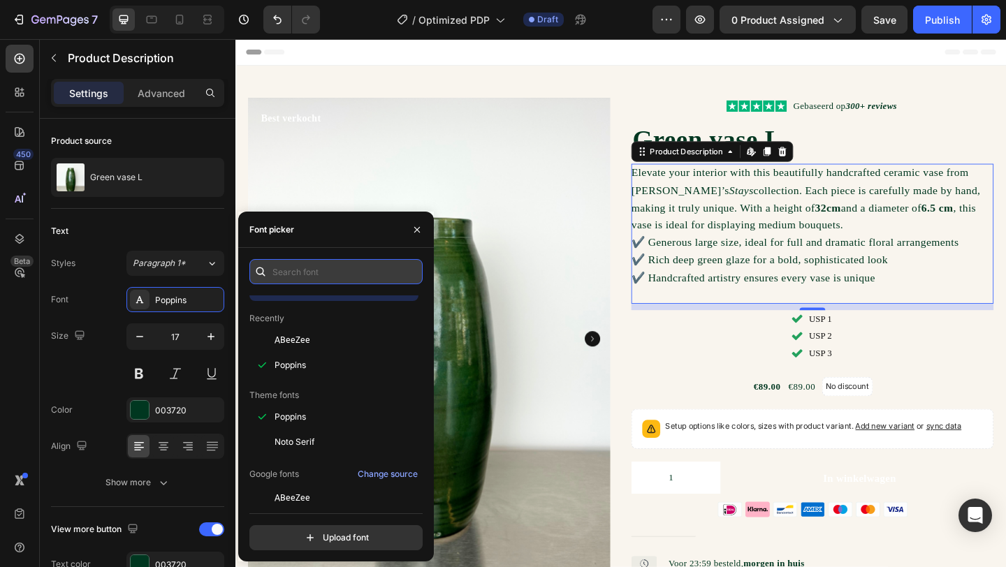
click at [338, 270] on input "text" at bounding box center [335, 271] width 173 height 25
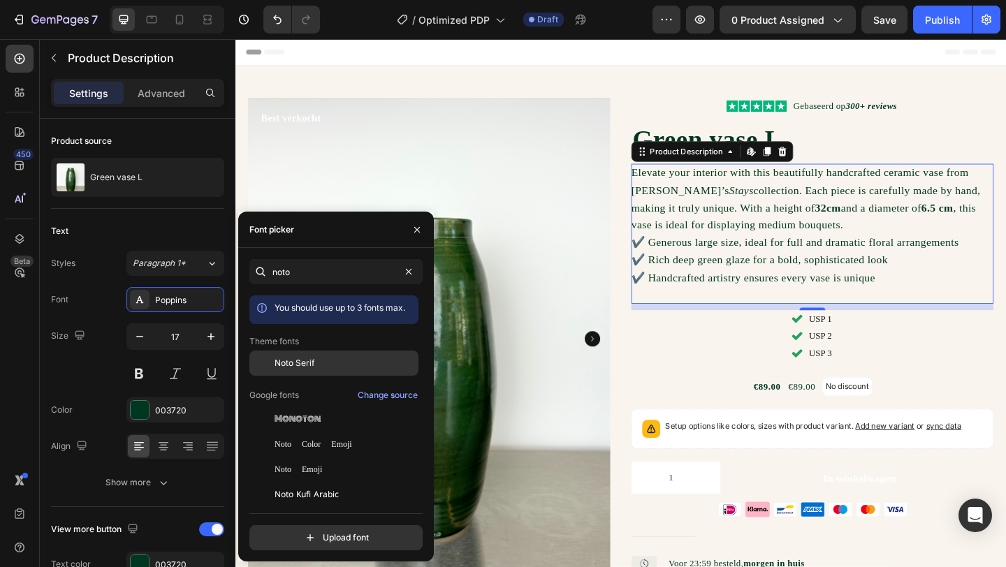
click at [331, 365] on div "Noto Serif" at bounding box center [345, 363] width 141 height 13
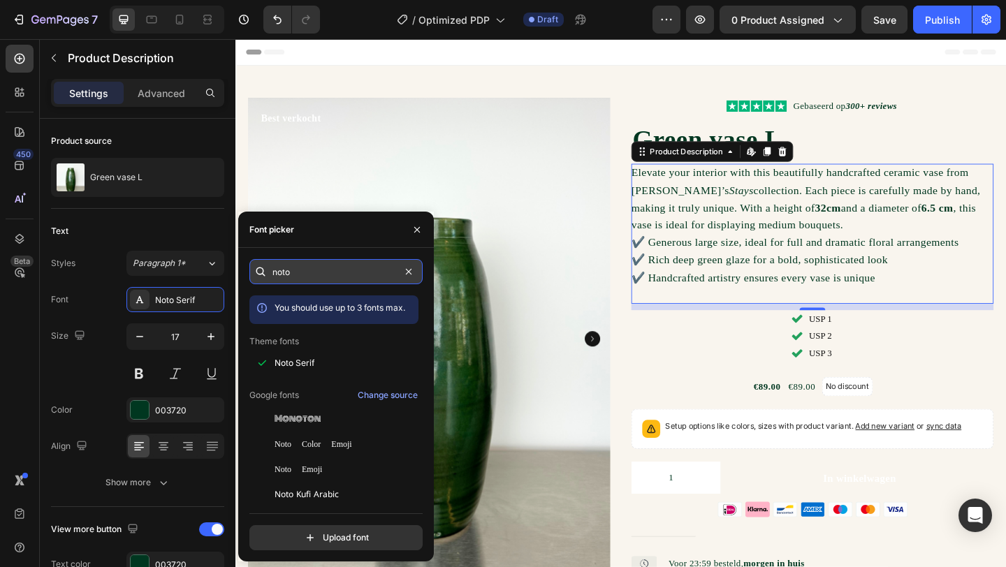
click at [333, 273] on input "noto" at bounding box center [335, 271] width 173 height 25
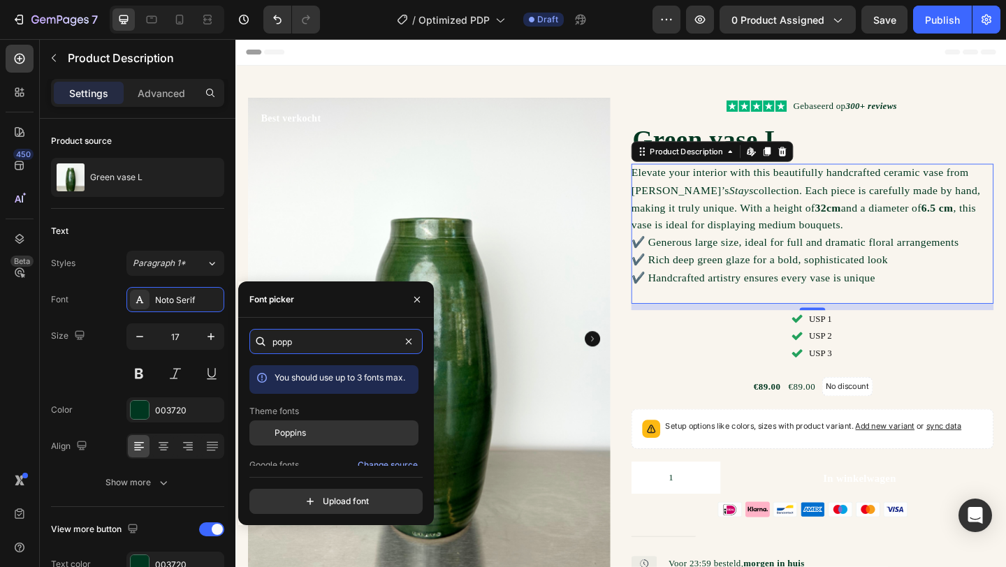
type input "popp"
click at [321, 434] on div "Poppins" at bounding box center [345, 433] width 141 height 13
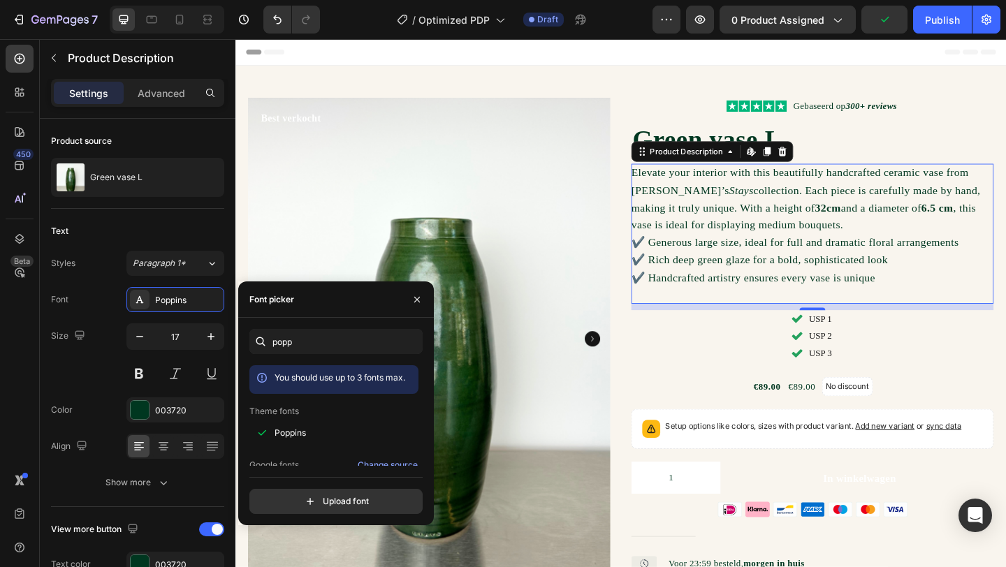
scroll to position [36, 0]
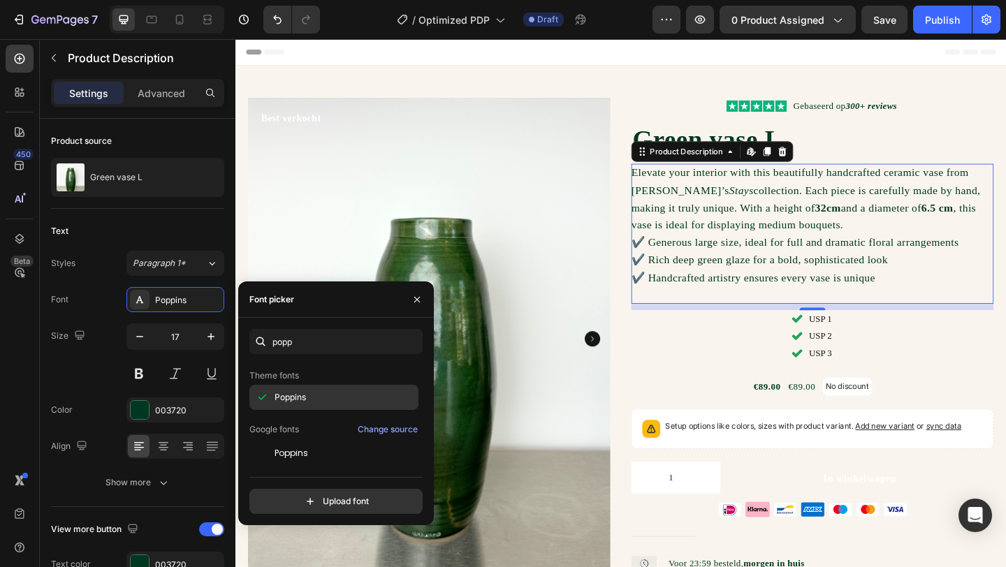
click at [358, 407] on div "Poppins" at bounding box center [333, 397] width 169 height 25
